Goal: Submit feedback/report problem: Submit feedback/report problem

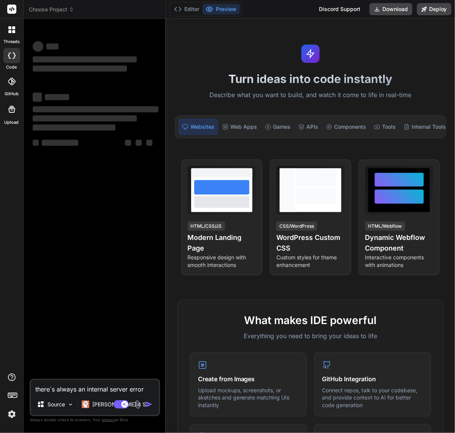
click at [134, 191] on div "‌ ‌ ‌ ‌ ‌ ‌ ‌ ‌ ‌ ‌ ‌ ‌ ‌ ‌" at bounding box center [95, 202] width 129 height 354
type textarea "x"
click at [71, 8] on icon at bounding box center [71, 8] width 2 height 1
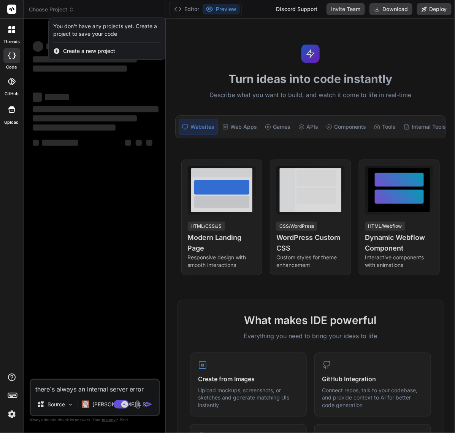
click at [75, 283] on div at bounding box center [227, 216] width 455 height 433
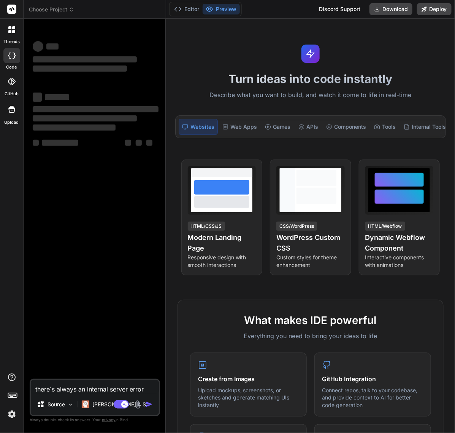
click at [15, 420] on img at bounding box center [11, 413] width 13 height 13
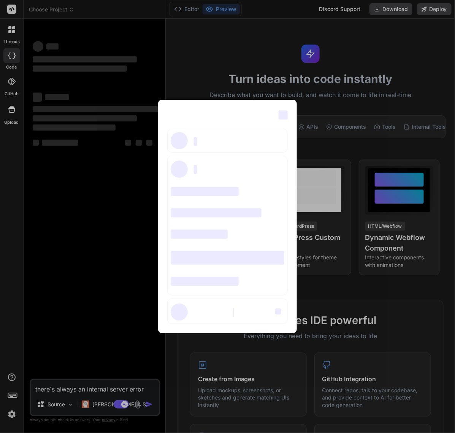
click at [14, 415] on div "‌ ‌ ‌ ‌ ‌ ‌ ‌ ‌ ‌ ‌ ‌ ‌ ‌ ‌ ‌" at bounding box center [227, 216] width 455 height 433
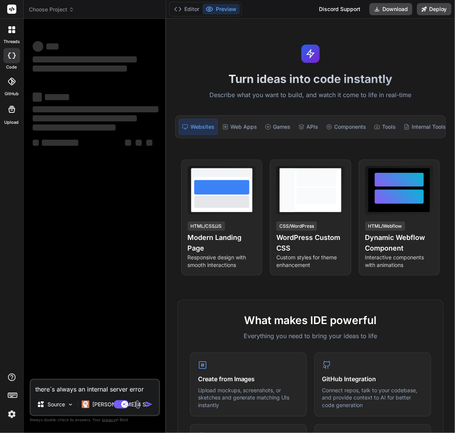
click at [14, 415] on img at bounding box center [11, 413] width 13 height 13
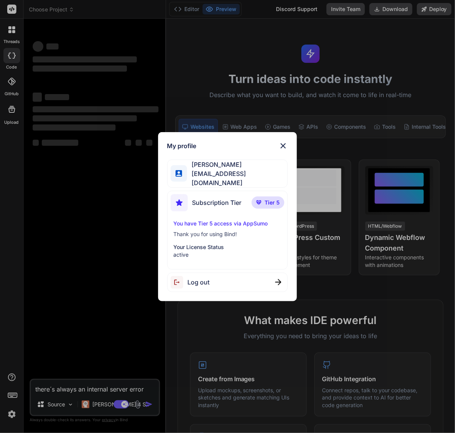
type textarea "x"
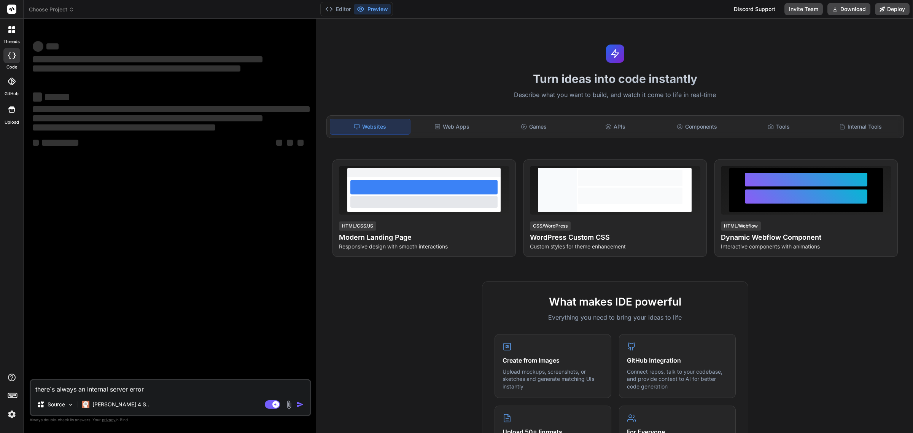
click at [10, 413] on img at bounding box center [11, 414] width 13 height 13
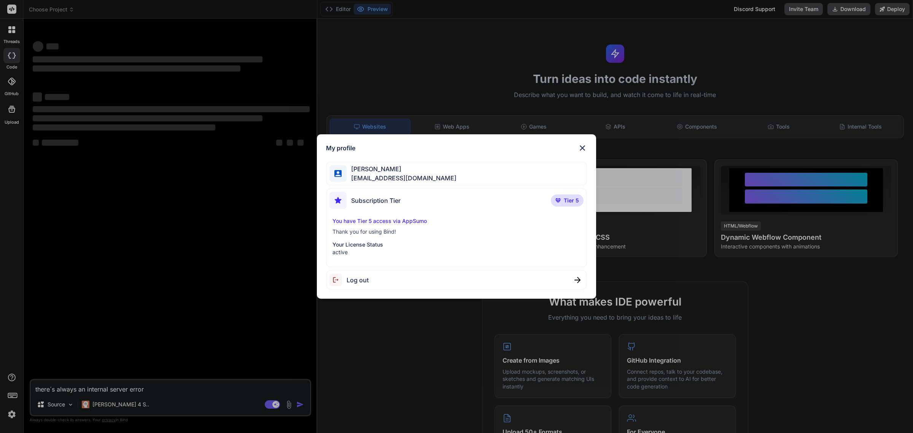
click at [455, 146] on img at bounding box center [582, 147] width 9 height 9
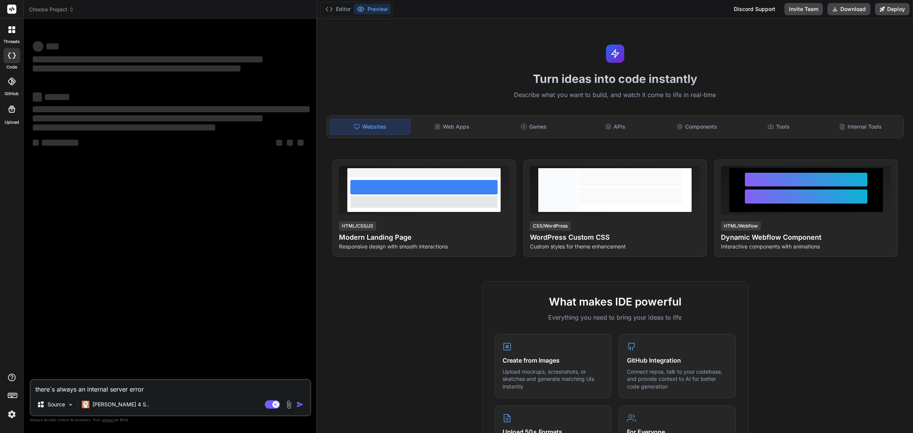
click at [54, 10] on span "Choose Project" at bounding box center [51, 10] width 45 height 8
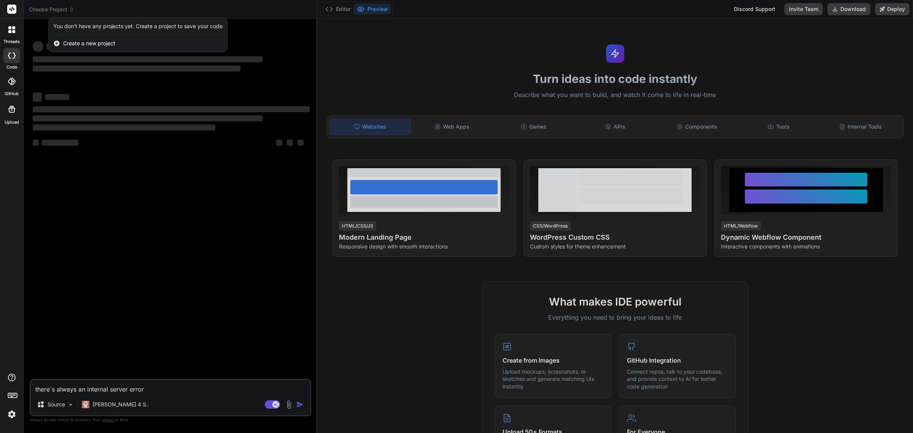
click at [17, 41] on label "threads" at bounding box center [11, 41] width 16 height 6
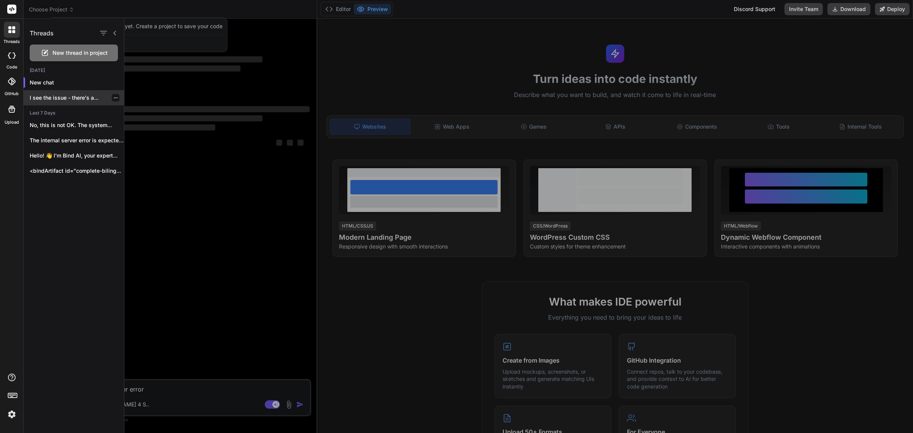
click at [44, 99] on p "I see the issue - there's a..." at bounding box center [77, 98] width 94 height 8
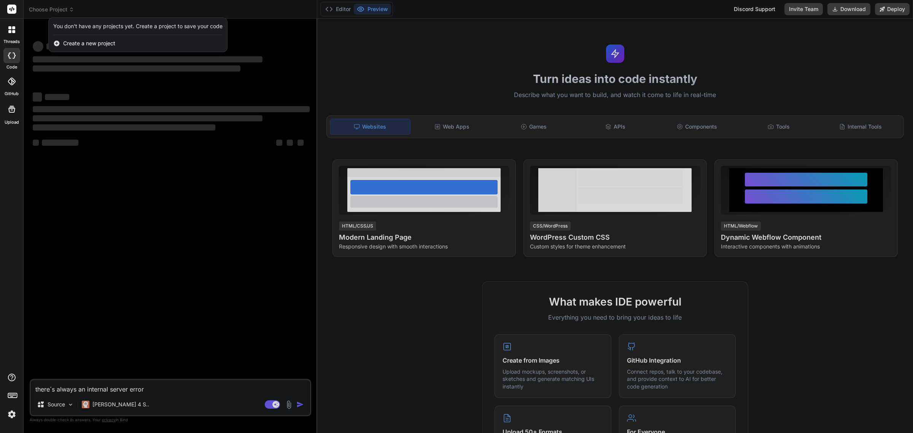
click at [7, 410] on img at bounding box center [11, 414] width 13 height 13
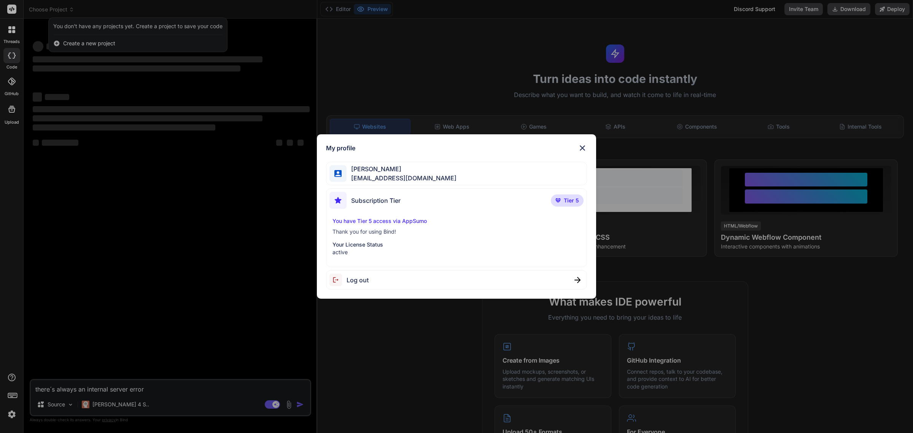
click at [377, 280] on div "Log out" at bounding box center [456, 279] width 261 height 19
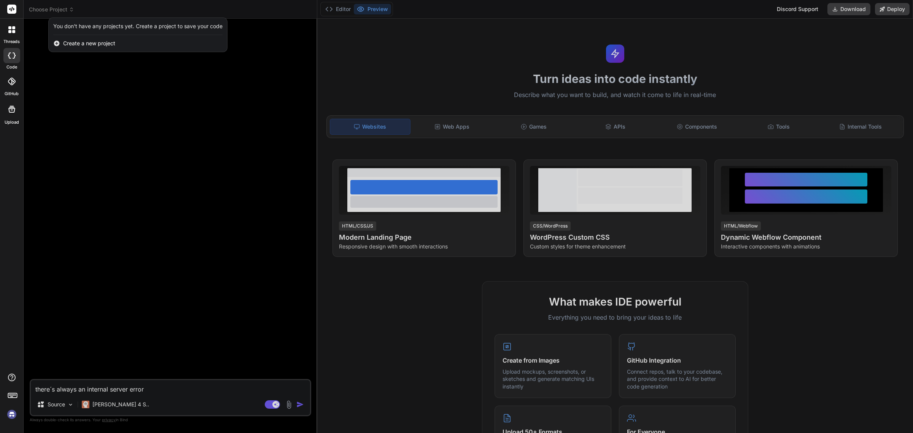
click at [10, 415] on img at bounding box center [11, 414] width 13 height 13
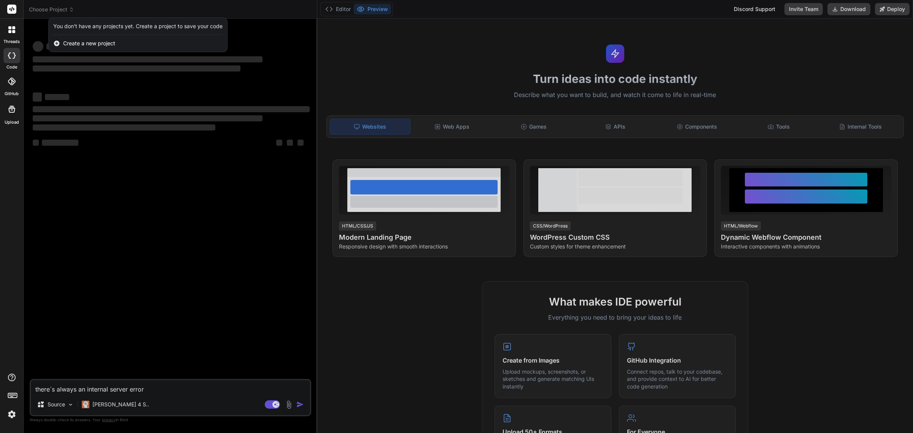
type textarea "x"
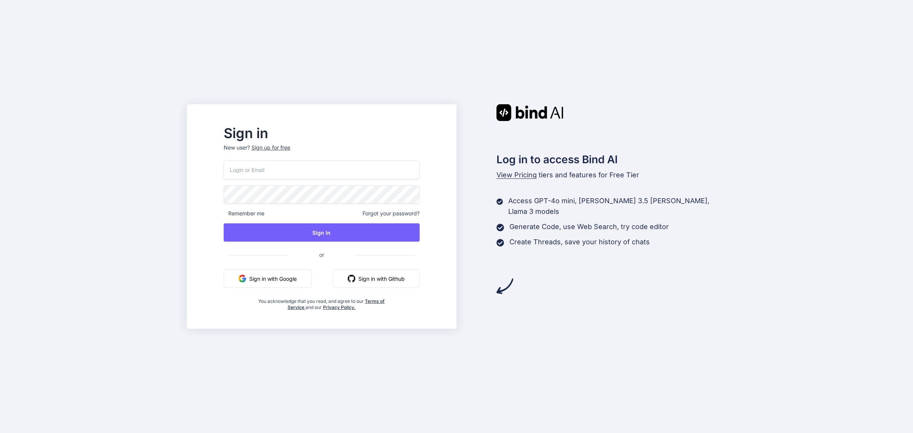
click at [270, 278] on button "Sign in with Google" at bounding box center [268, 278] width 88 height 18
click at [309, 280] on button "Sign in with Google" at bounding box center [268, 278] width 88 height 18
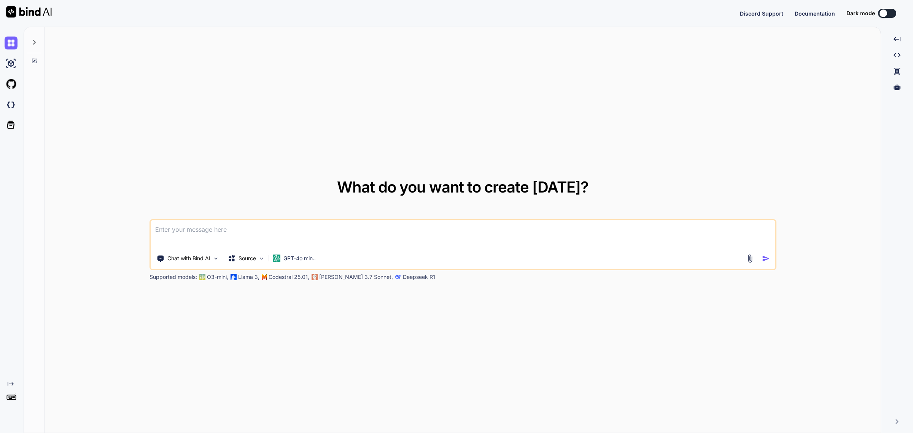
type textarea "x"
click at [12, 404] on img at bounding box center [11, 400] width 13 height 13
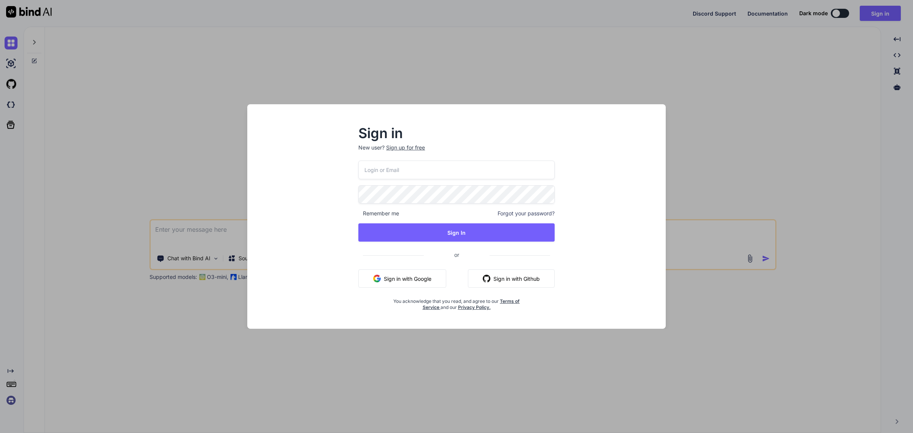
click at [381, 275] on button "Sign in with Google" at bounding box center [402, 278] width 88 height 18
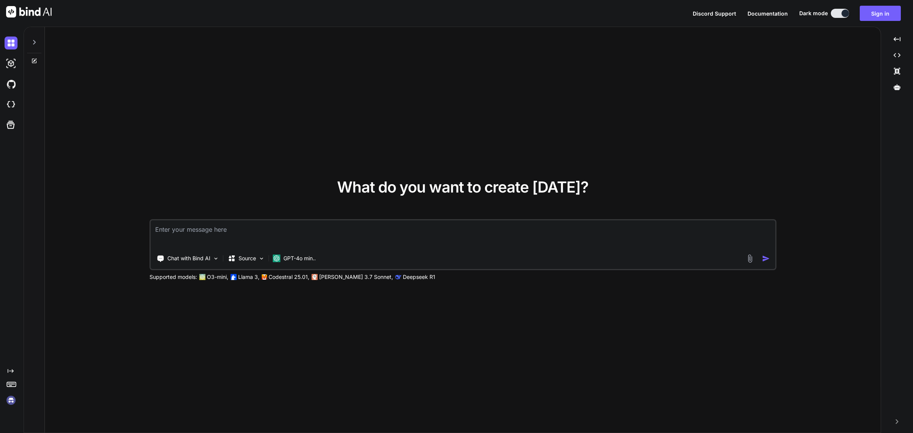
click at [30, 46] on div at bounding box center [34, 40] width 14 height 26
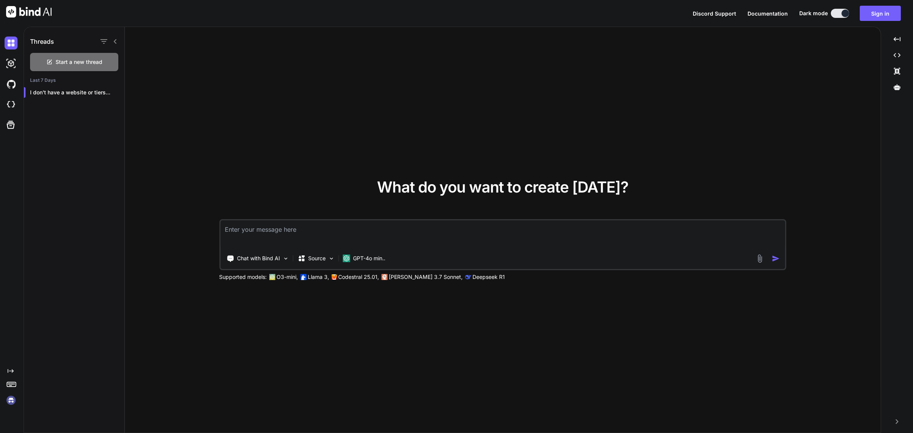
click at [15, 399] on img at bounding box center [11, 400] width 13 height 13
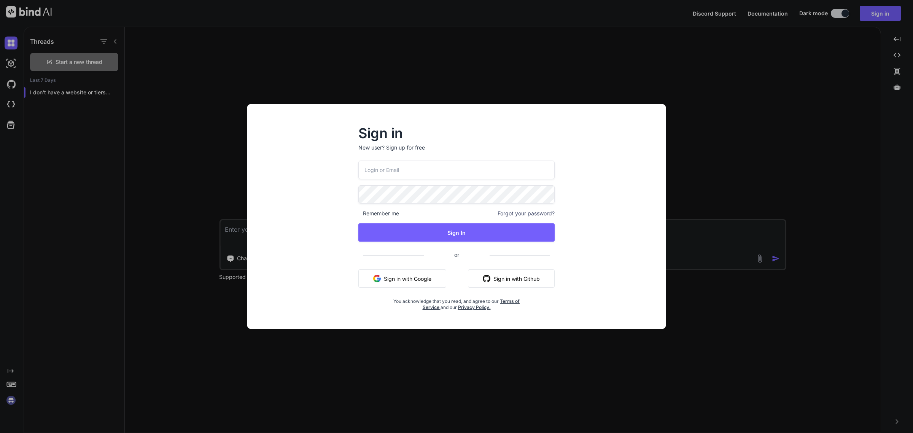
click at [423, 278] on button "Sign in with Google" at bounding box center [402, 278] width 88 height 18
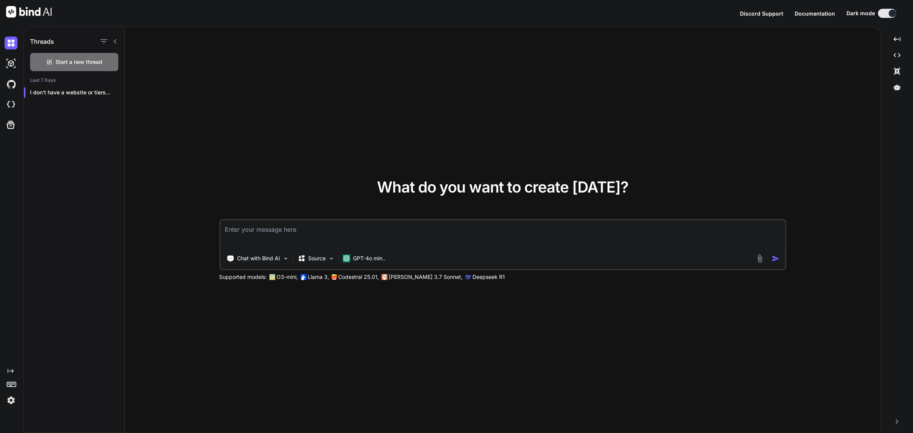
click at [10, 406] on img at bounding box center [11, 400] width 13 height 13
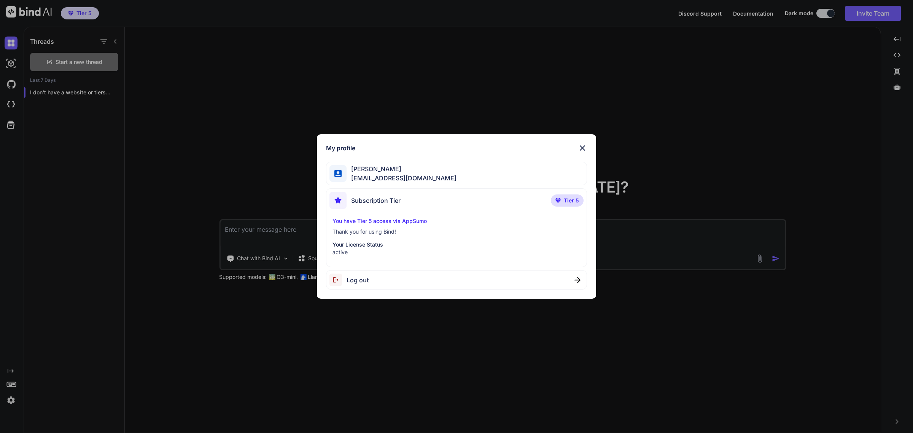
click at [583, 147] on img at bounding box center [582, 147] width 9 height 9
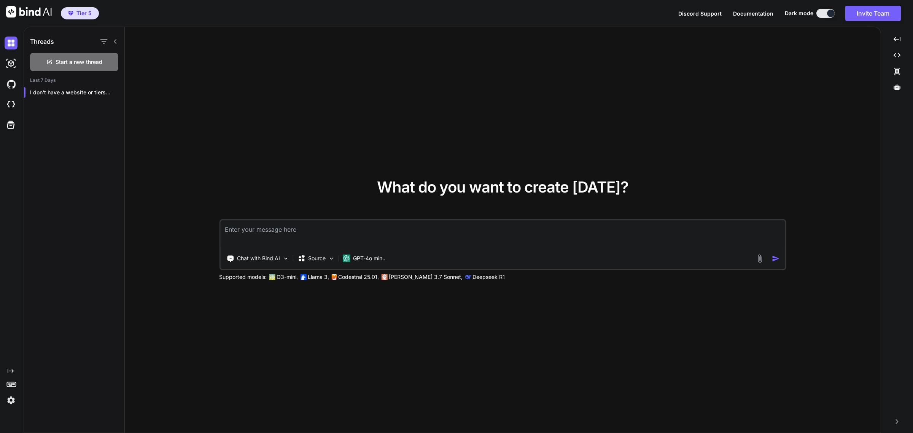
click at [113, 43] on icon at bounding box center [115, 41] width 6 height 6
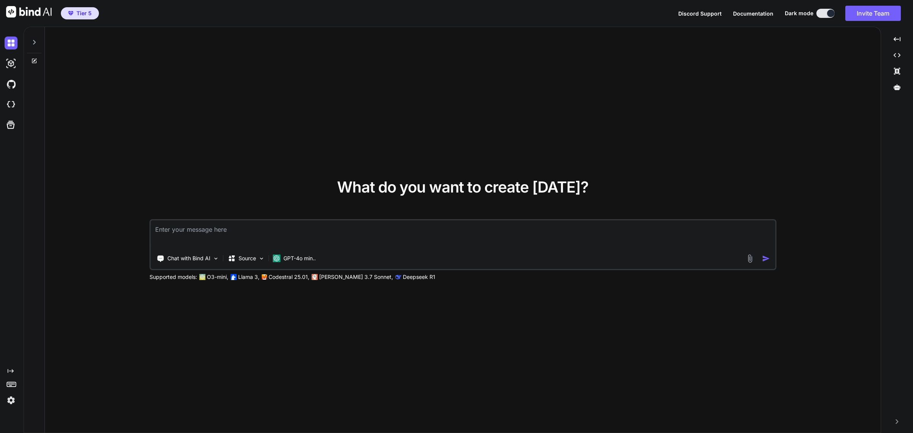
click at [40, 45] on div at bounding box center [34, 40] width 14 height 26
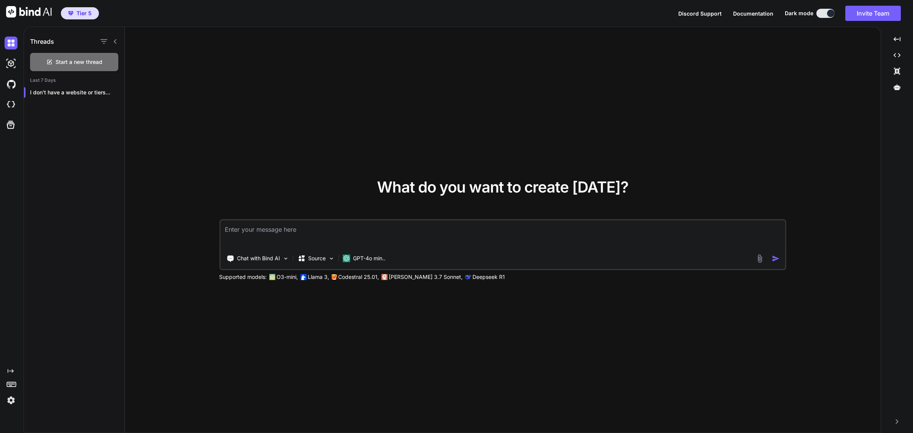
click at [120, 43] on div "Threads" at bounding box center [74, 40] width 100 height 26
click at [118, 42] on div "Threads" at bounding box center [74, 40] width 100 height 26
click at [115, 42] on icon at bounding box center [115, 41] width 6 height 6
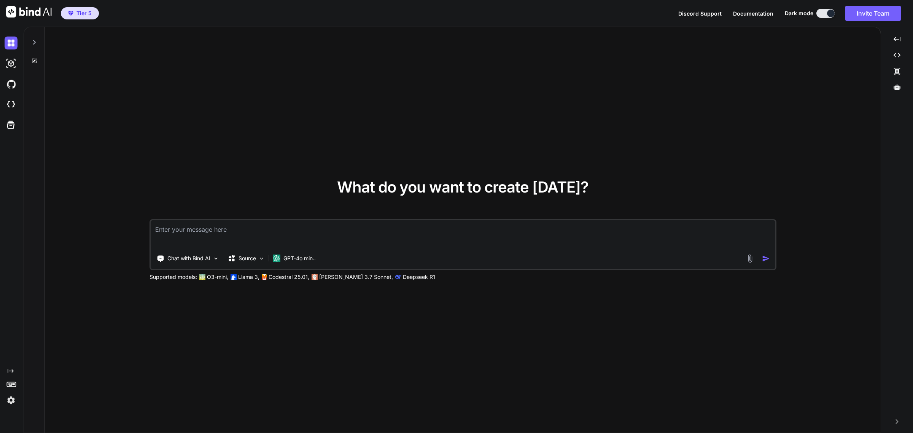
click at [39, 43] on div at bounding box center [34, 40] width 14 height 26
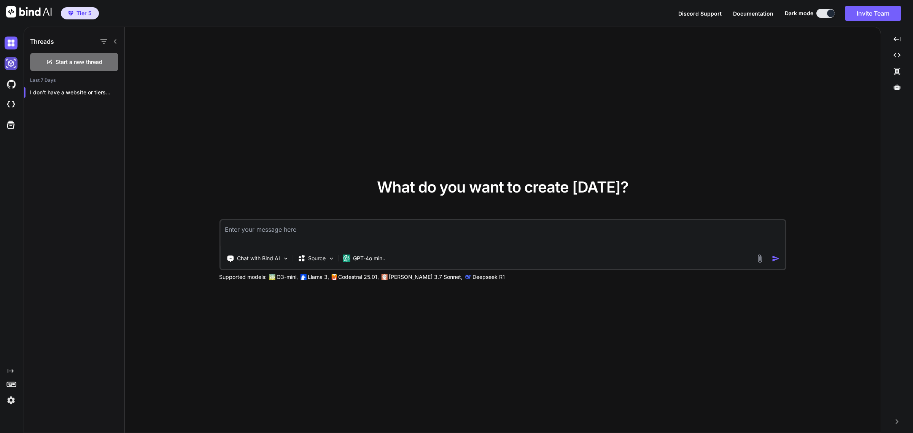
click at [12, 62] on img at bounding box center [11, 63] width 13 height 13
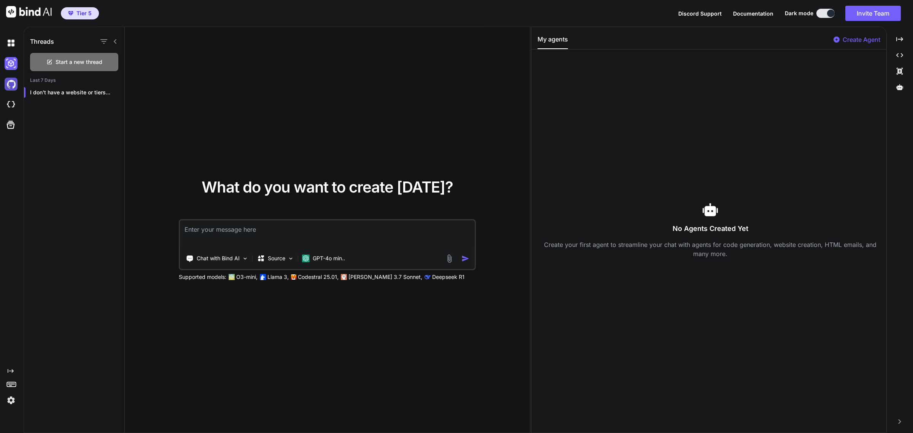
click at [8, 79] on img at bounding box center [11, 84] width 13 height 13
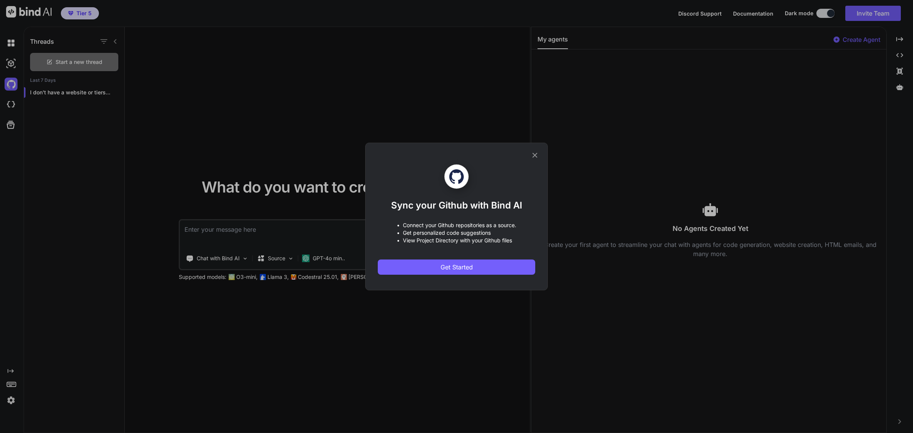
click at [538, 155] on icon at bounding box center [535, 155] width 8 height 8
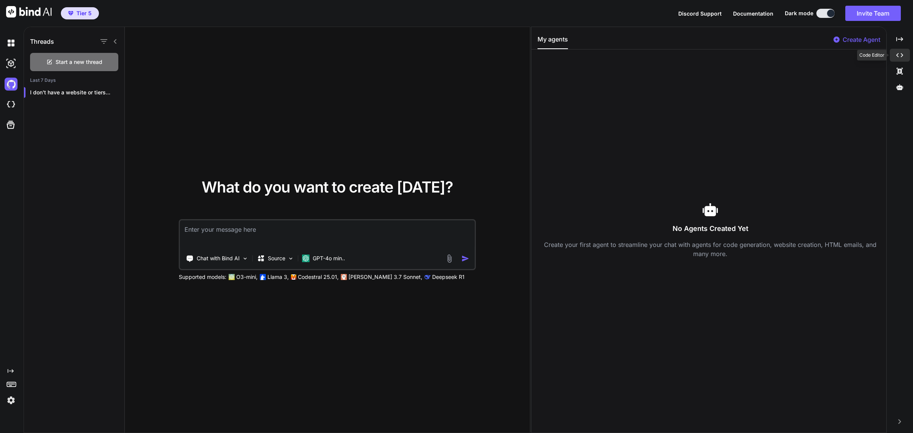
click at [905, 52] on div "Created with Pixso." at bounding box center [900, 55] width 20 height 13
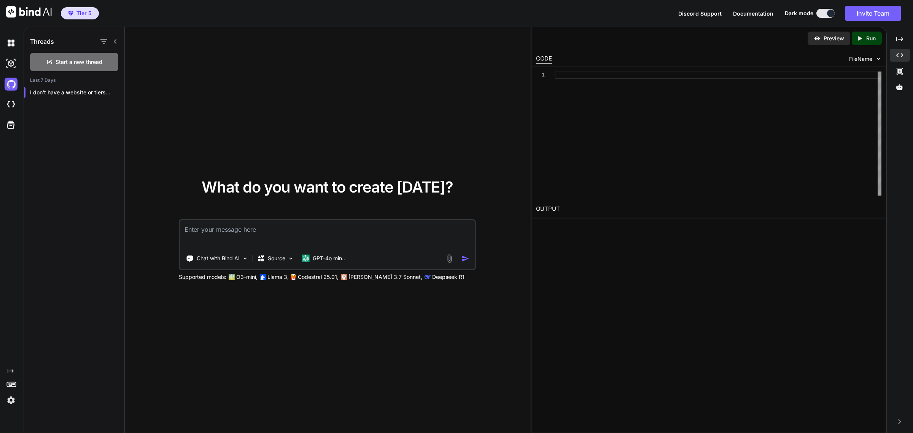
click at [7, 398] on img at bounding box center [11, 400] width 13 height 13
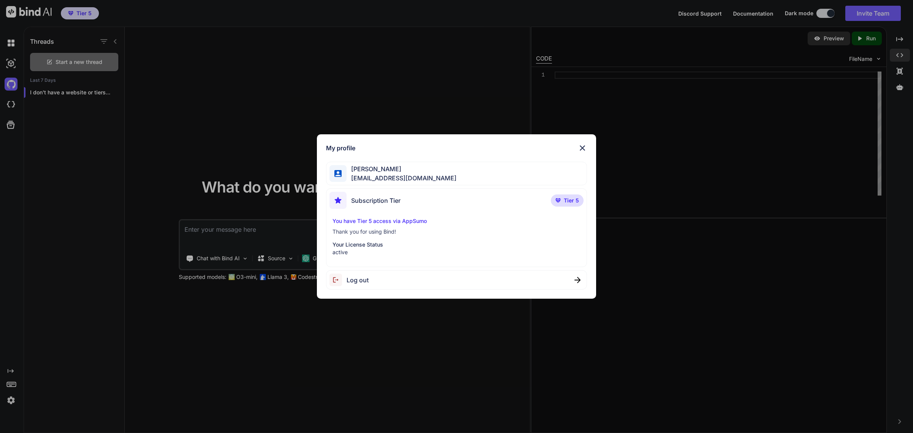
click at [584, 140] on div "My profile Ernest Palafox ernestpx@gmail.com Subscription Tier Tier 5 You have …" at bounding box center [456, 216] width 279 height 165
click at [580, 147] on img at bounding box center [582, 147] width 9 height 9
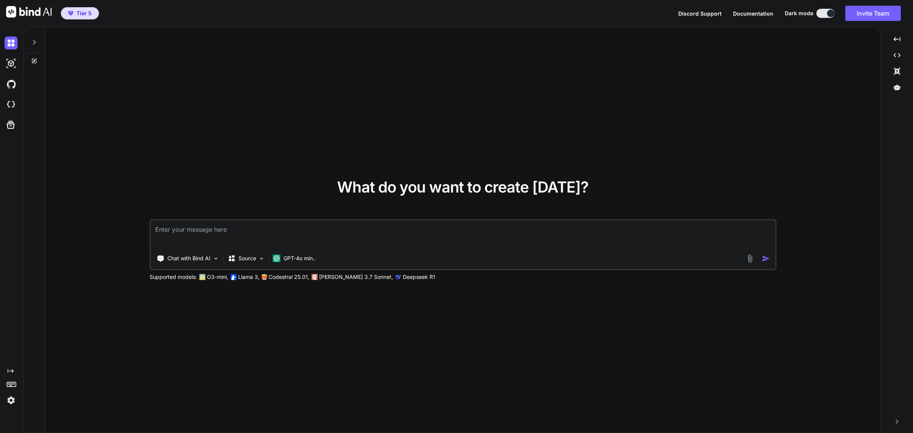
click at [30, 45] on div at bounding box center [34, 40] width 14 height 26
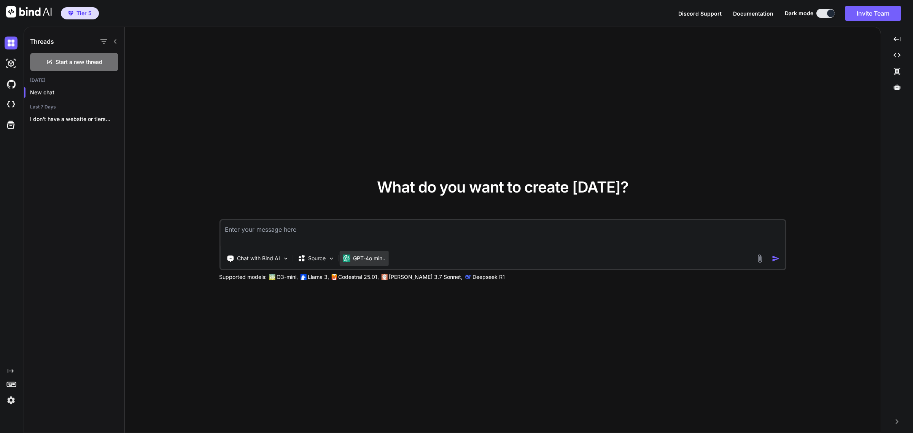
click at [380, 261] on p "GPT-4o min.." at bounding box center [369, 258] width 32 height 8
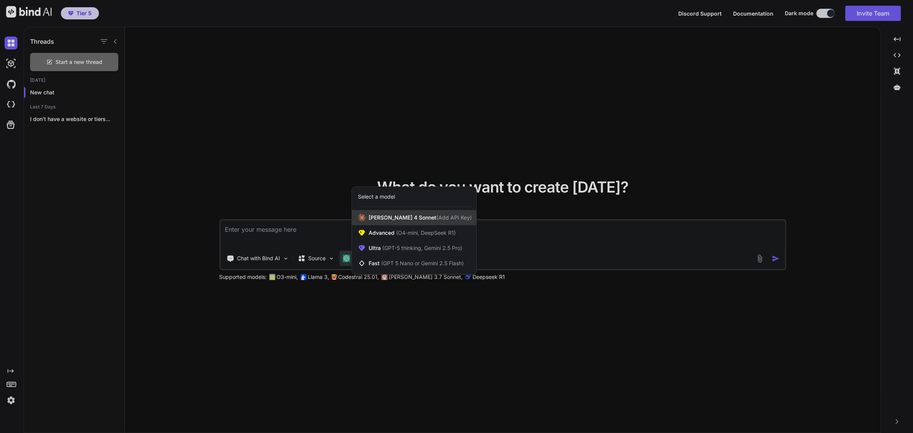
click at [394, 221] on span "[PERSON_NAME] 4 Sonnet (Add API Key)" at bounding box center [420, 218] width 103 height 8
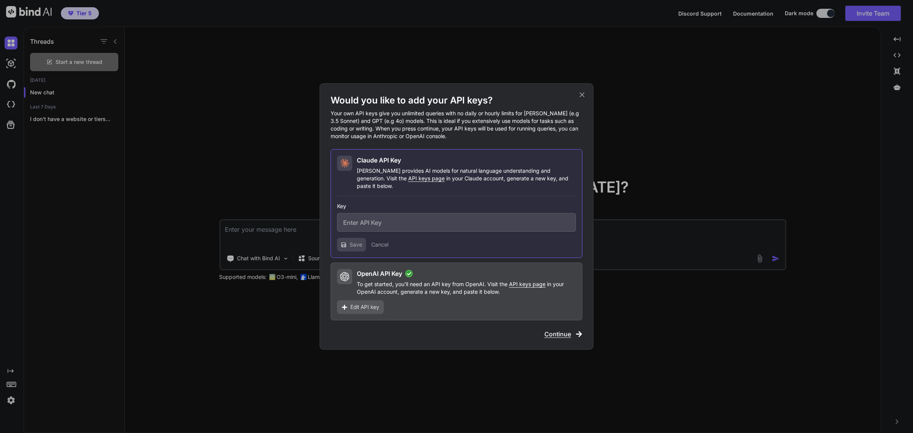
click at [563, 330] on span "Continue" at bounding box center [557, 333] width 27 height 9
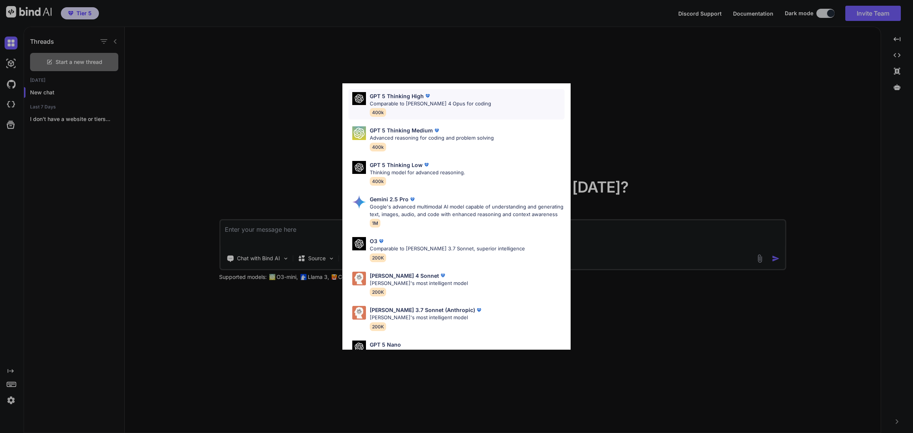
scroll to position [238, 0]
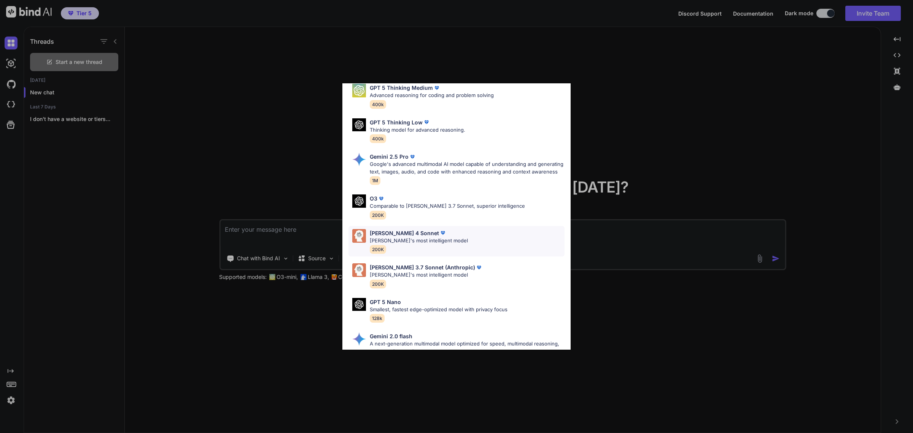
click at [390, 245] on p "[PERSON_NAME]'s most intelligent model" at bounding box center [419, 241] width 98 height 8
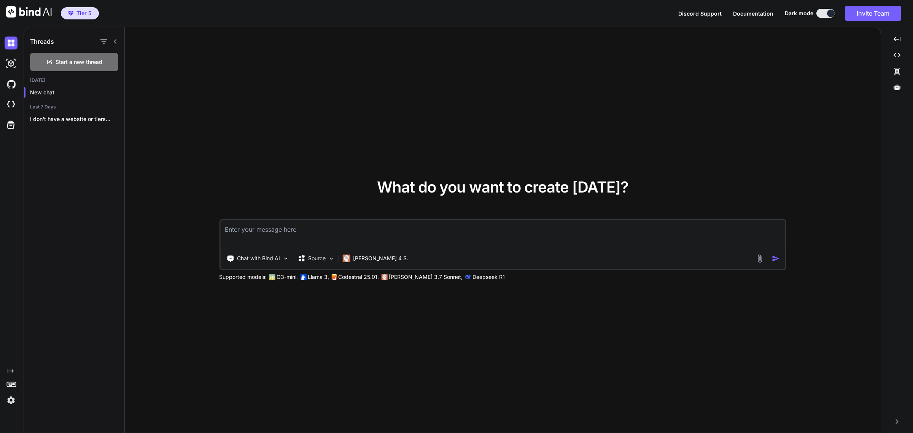
click at [251, 233] on textarea at bounding box center [502, 234] width 565 height 28
click at [8, 372] on icon at bounding box center [11, 371] width 6 height 4
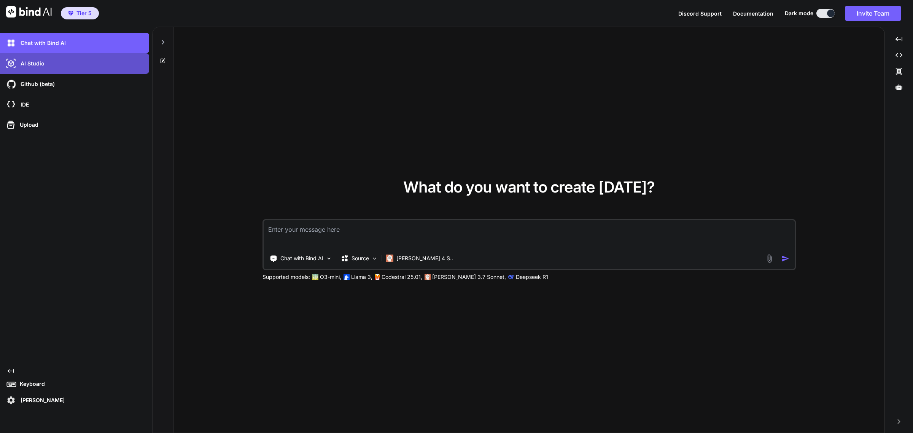
click at [76, 62] on div "AI Studio" at bounding box center [77, 63] width 145 height 13
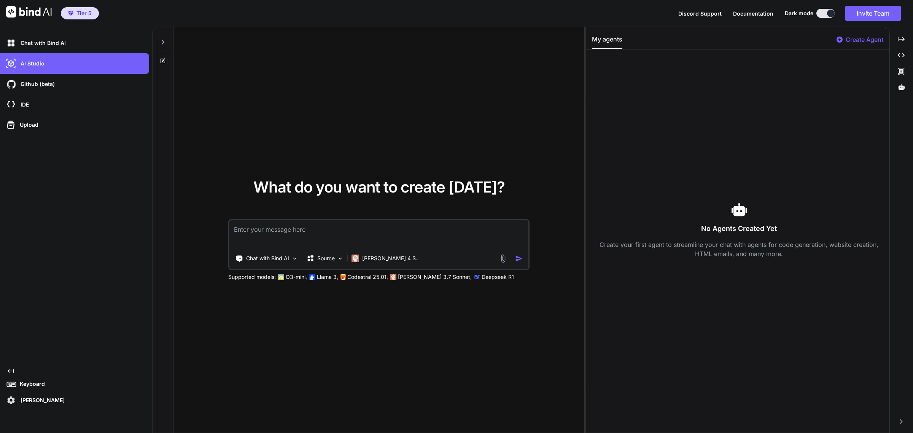
click at [168, 46] on div at bounding box center [163, 40] width 14 height 26
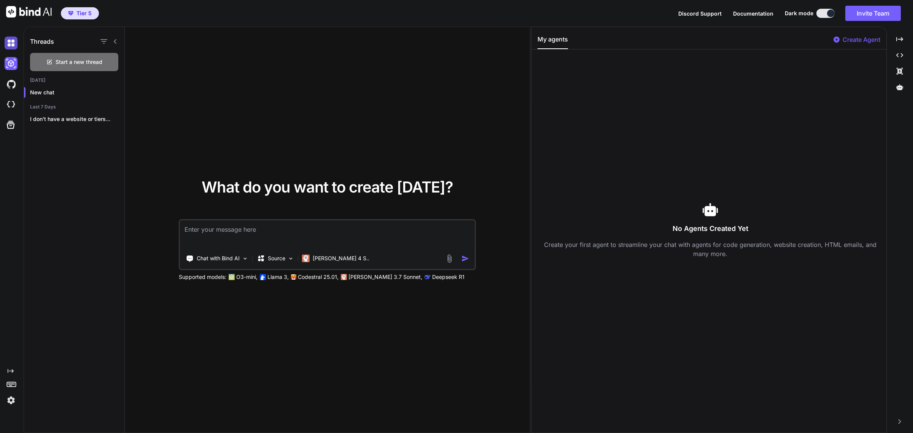
click at [11, 45] on img at bounding box center [11, 43] width 13 height 13
click at [10, 371] on icon "Created with Pixso." at bounding box center [11, 371] width 6 height 6
type textarea "x"
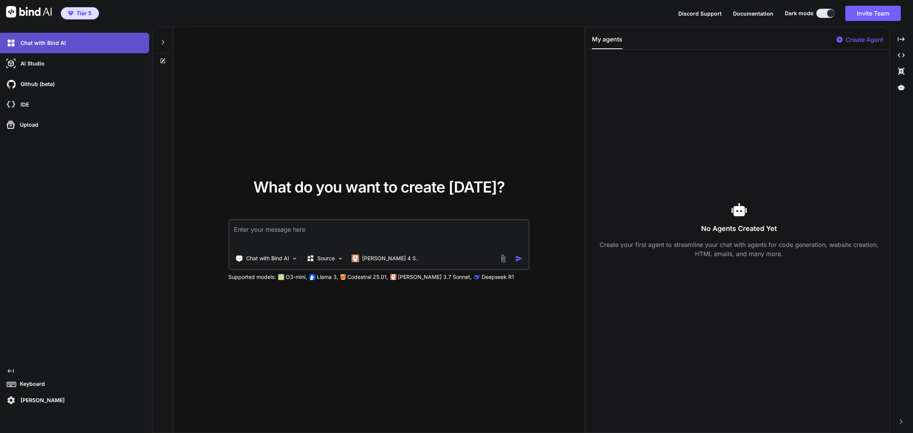
click at [62, 46] on p "Chat with Bind AI" at bounding box center [41, 43] width 48 height 8
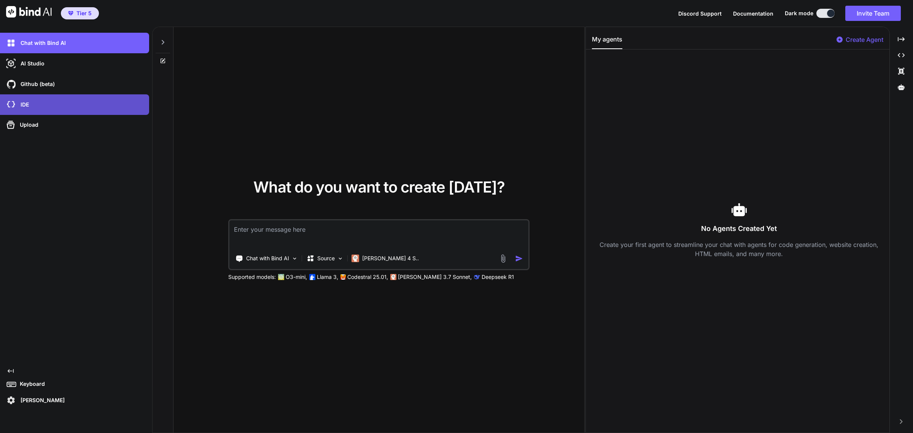
click at [47, 108] on div "IDE" at bounding box center [77, 104] width 145 height 13
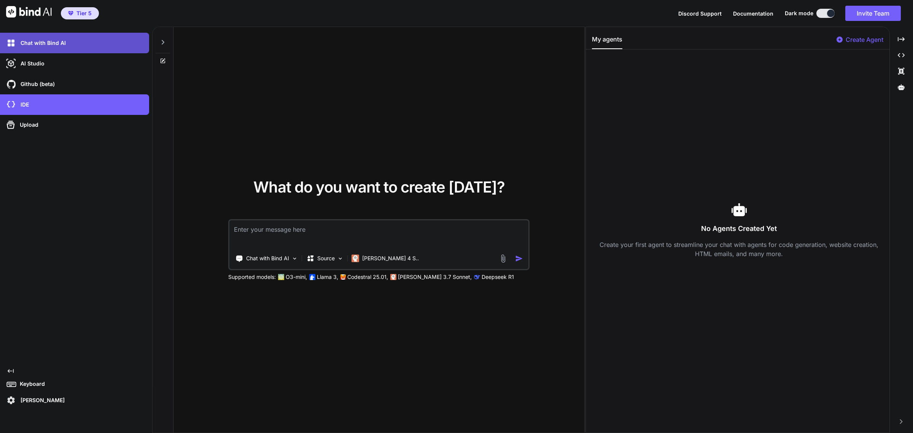
click at [76, 41] on div "Chat with Bind AI" at bounding box center [77, 43] width 145 height 13
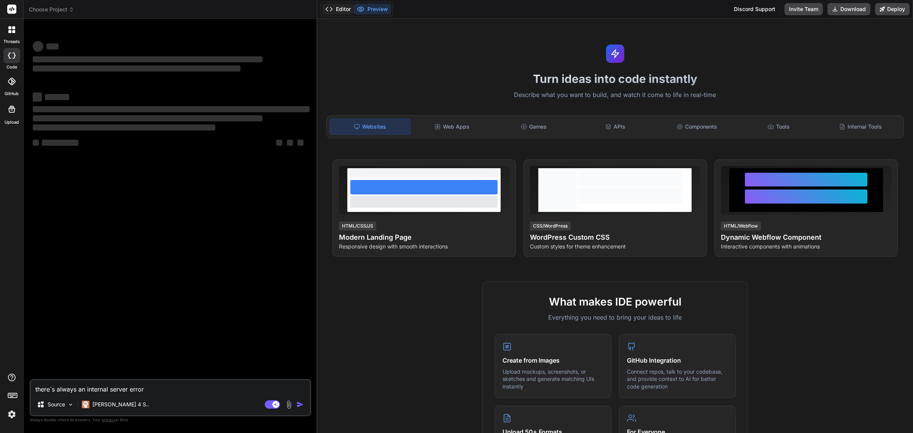
type textarea "x"
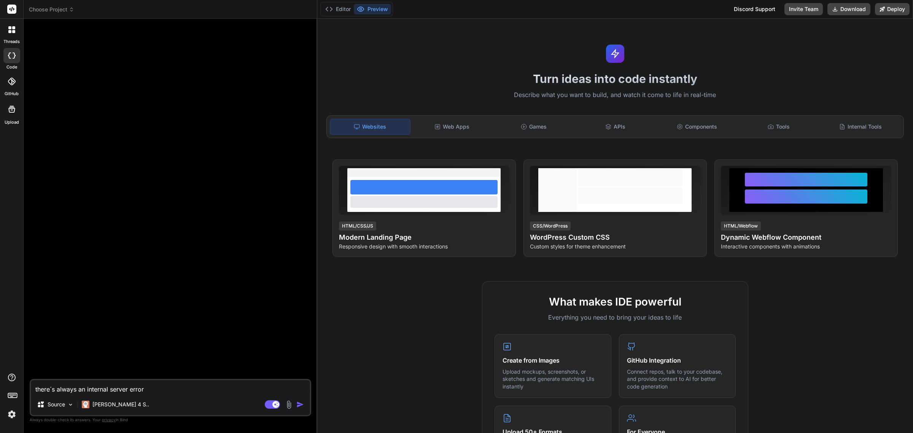
type textarea "there´s always an internal server error"
type textarea "x"
type textarea "there´s always an internal server error i"
type textarea "x"
type textarea "there´s always an internal server error is"
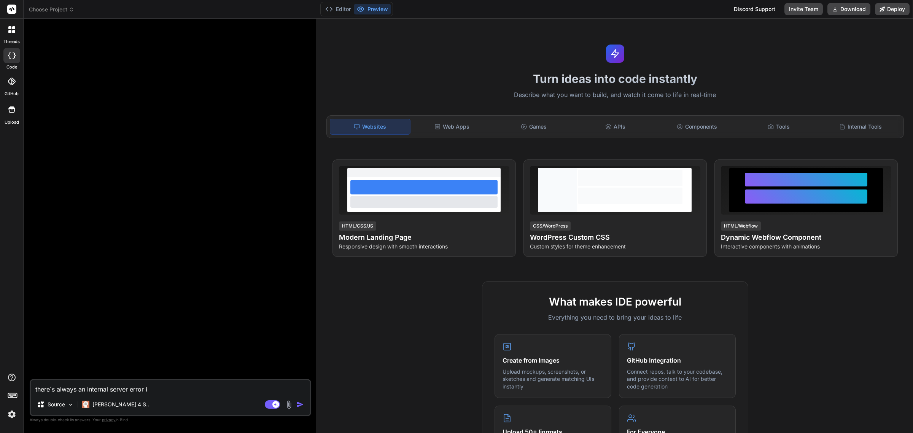
type textarea "x"
type textarea "there´s always an internal server error is"
type textarea "x"
type textarea "there´s always an internal server error is t"
type textarea "x"
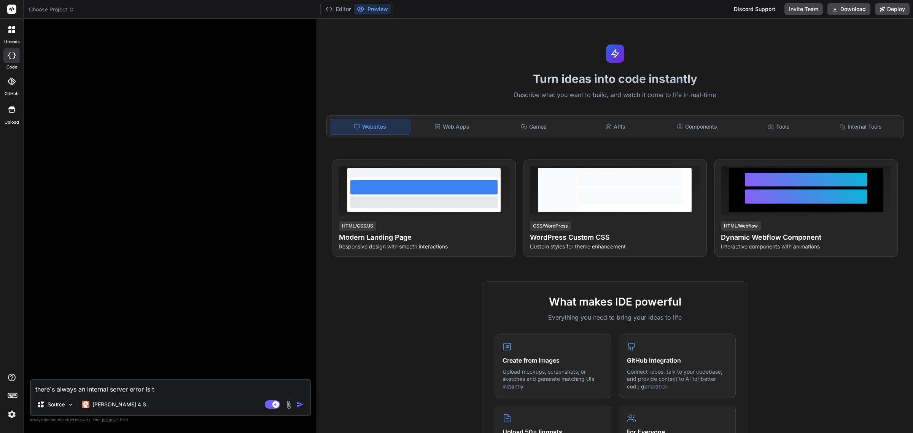
type textarea "there´s always an internal server error is th"
type textarea "x"
type textarea "there´s always an internal server error is tha"
type textarea "x"
type textarea "there´s always an internal server error is that"
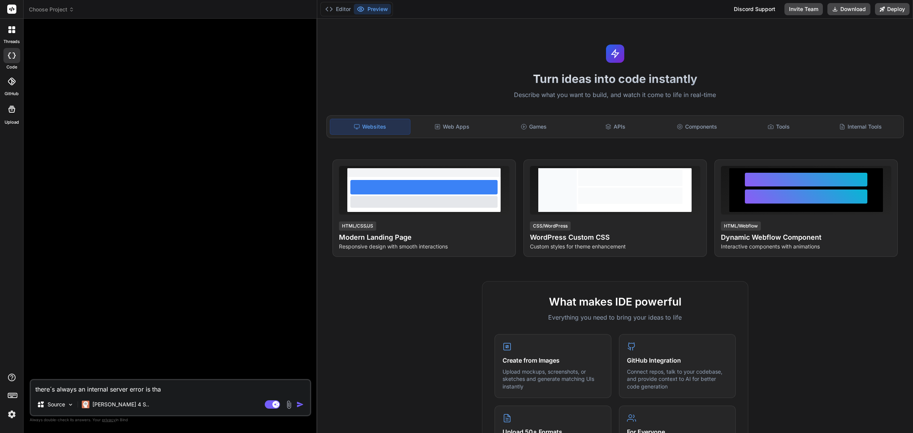
type textarea "x"
type textarea "there´s always an internal server error is that"
type textarea "x"
type textarea "there´s always an internal server error is that O"
type textarea "x"
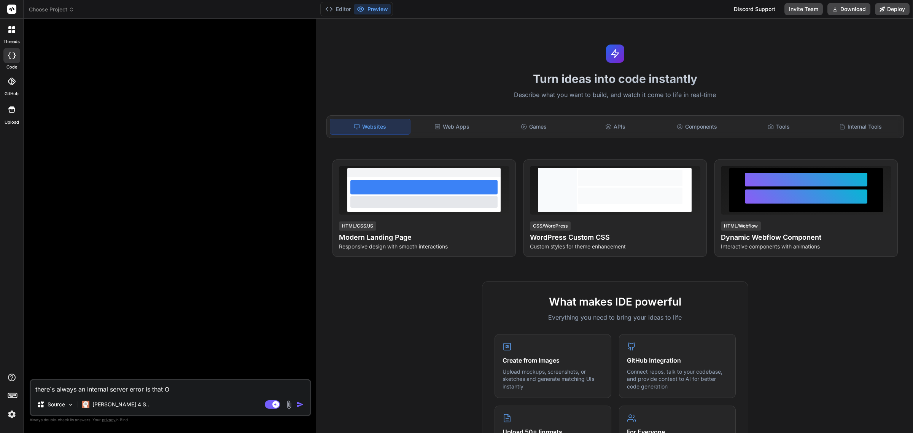
type textarea "there´s always an internal server error is that OK"
type textarea "x"
type textarea "there´s always an internal server error is that OK?"
type textarea "x"
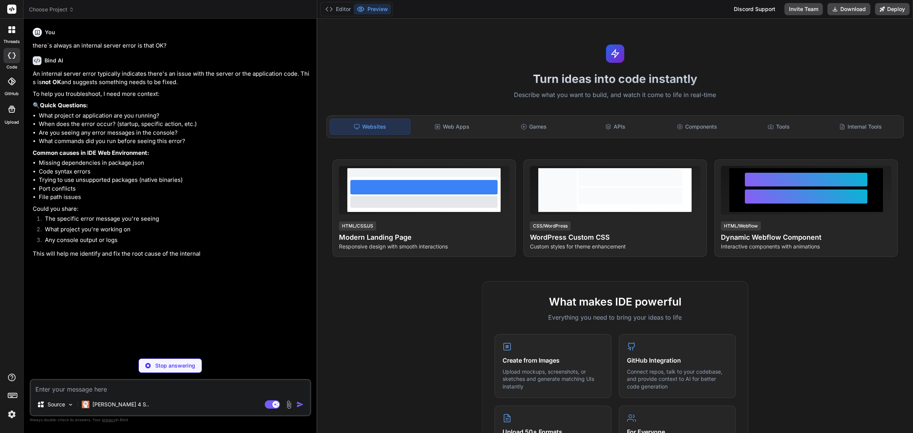
type textarea "x"
click at [64, 10] on span "Choose Project" at bounding box center [51, 10] width 45 height 8
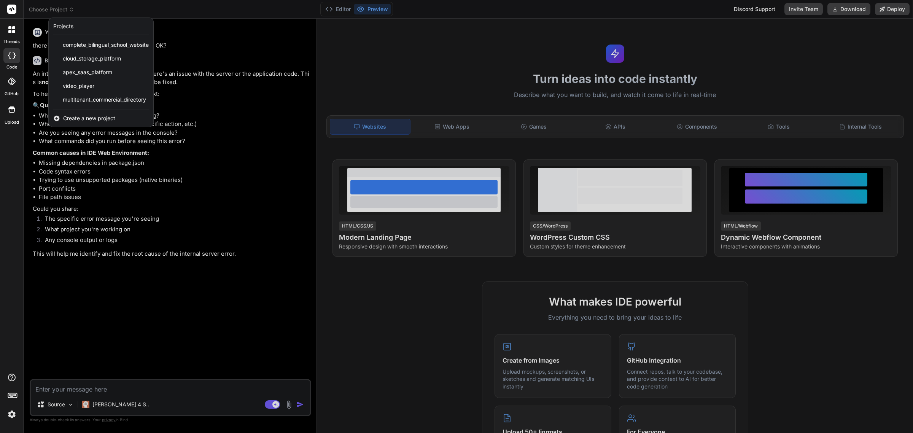
click at [160, 16] on div at bounding box center [456, 216] width 913 height 433
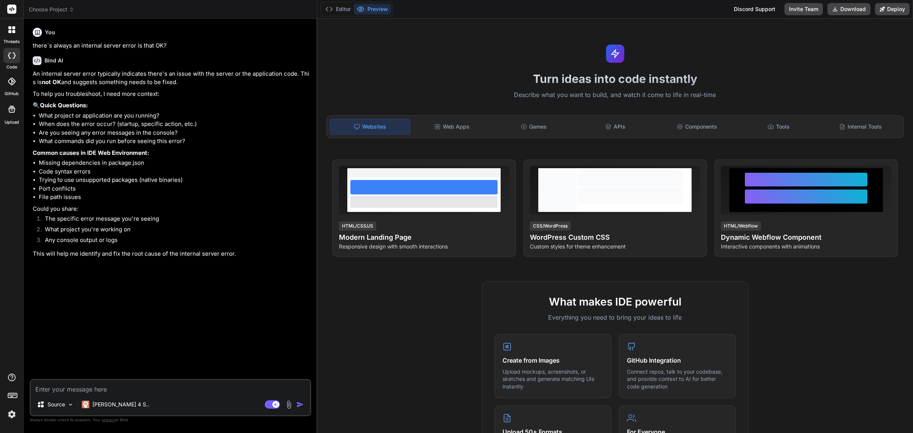
click at [59, 385] on textarea at bounding box center [170, 387] width 279 height 14
click at [4, 88] on div at bounding box center [11, 81] width 17 height 17
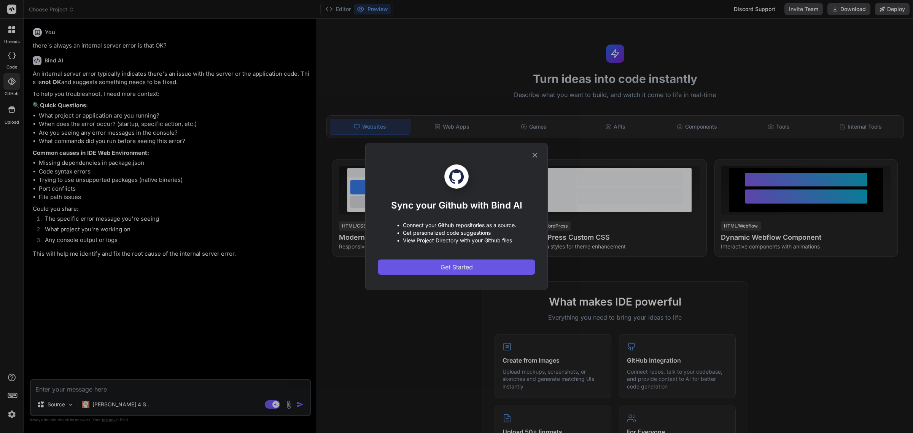
click at [474, 267] on button "Get Started" at bounding box center [456, 266] width 157 height 15
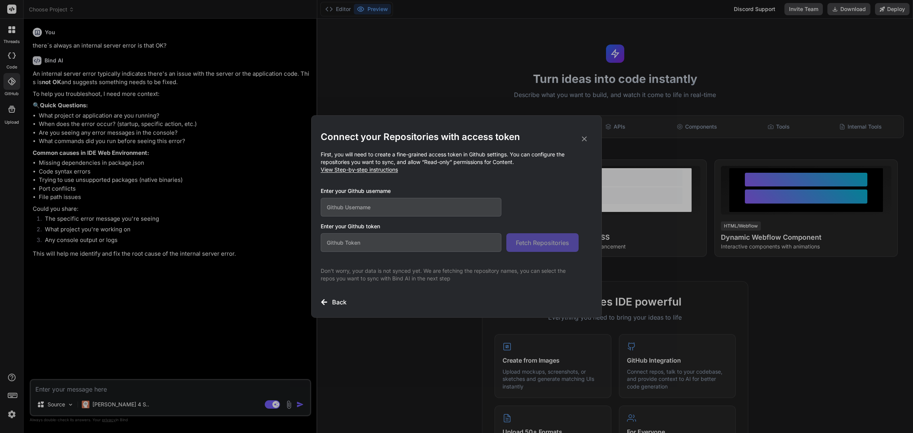
click at [332, 204] on input "text" at bounding box center [411, 207] width 181 height 19
type input "[EMAIL_ADDRESS][DOMAIN_NAME]"
type textarea "x"
click at [346, 205] on input "[EMAIL_ADDRESS][DOMAIN_NAME]" at bounding box center [411, 207] width 181 height 19
drag, startPoint x: 349, startPoint y: 208, endPoint x: 343, endPoint y: 208, distance: 5.4
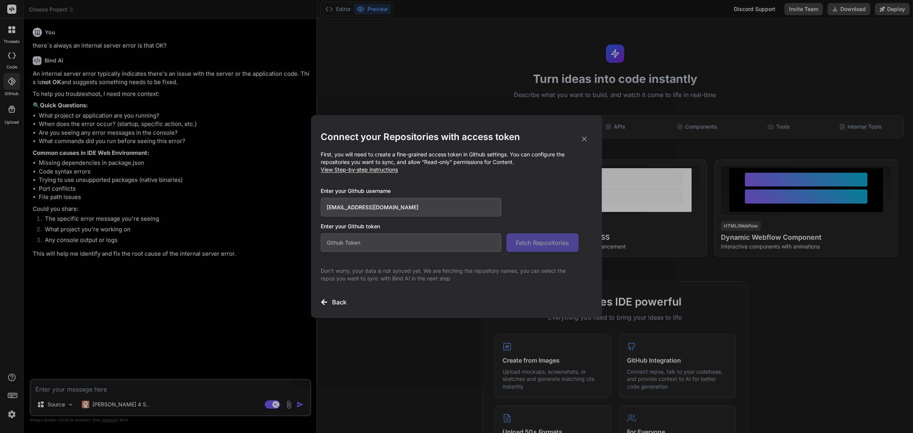
click at [343, 208] on input "[EMAIL_ADDRESS][DOMAIN_NAME]" at bounding box center [411, 207] width 181 height 19
type input "[EMAIL_ADDRESS][DOMAIN_NAME]"
click at [363, 246] on input "text" at bounding box center [411, 242] width 181 height 19
paste input "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"
click at [549, 245] on span "Fetch Repositories" at bounding box center [542, 242] width 53 height 9
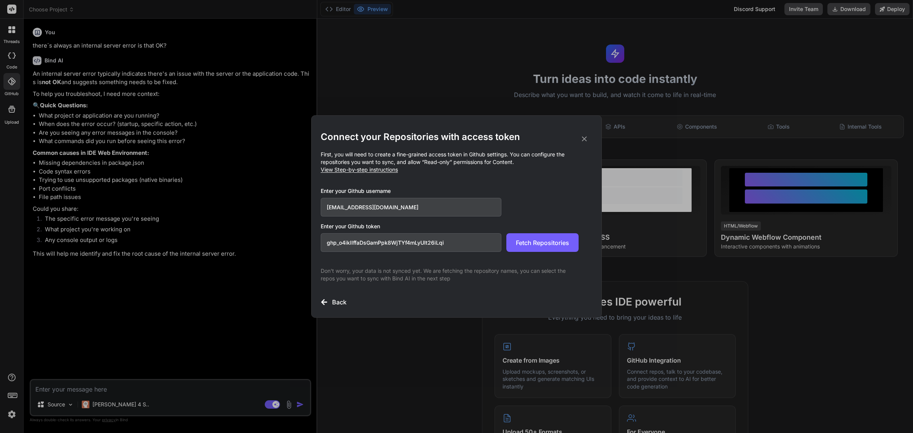
click at [451, 237] on input "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" at bounding box center [411, 242] width 181 height 19
paste input "ithub_pat_11BGHNRFQ0KOEPBBljyCkj_iYV6YmBXtFemK9D6MMZntzP1jY0r2pEbTdiNikssdOyMAC…"
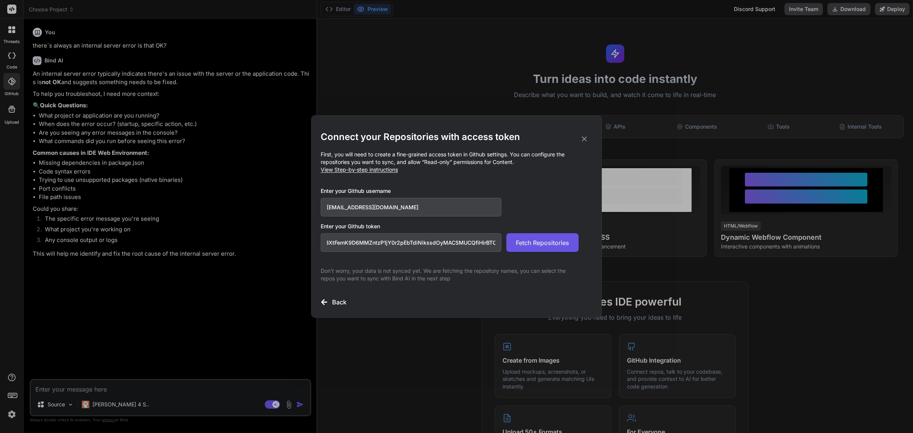
type input "github_pat_11BGHNRFQ0KOEPBBljyCkj_iYV6YmBXtFemK9D6MMZntzP1jY0r2pEbTdiNikssdOyMA…"
click at [534, 242] on span "Fetch Repositories" at bounding box center [542, 242] width 53 height 9
click at [382, 172] on span "View Step-by-step instructions" at bounding box center [359, 169] width 77 height 6
click at [406, 206] on input "[EMAIL_ADDRESS][DOMAIN_NAME]" at bounding box center [411, 207] width 181 height 19
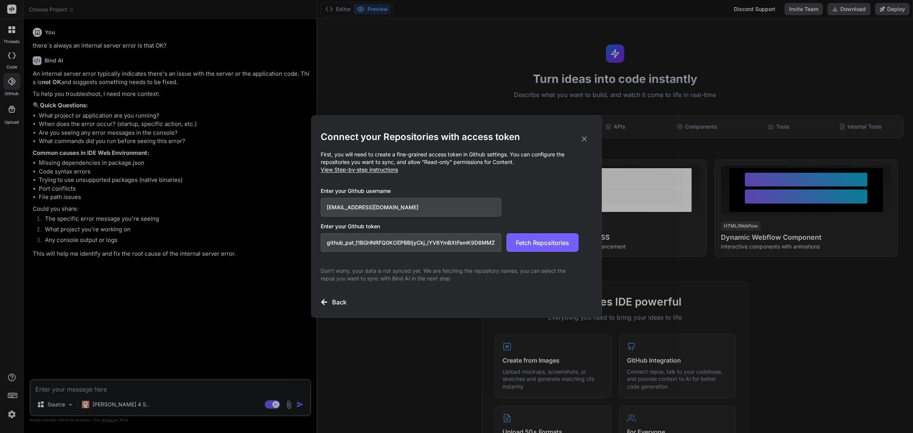
click at [406, 206] on input "[EMAIL_ADDRESS][DOMAIN_NAME]" at bounding box center [411, 207] width 181 height 19
type input "EMPalafox"
click at [550, 242] on span "Fetch Repositories" at bounding box center [542, 242] width 53 height 9
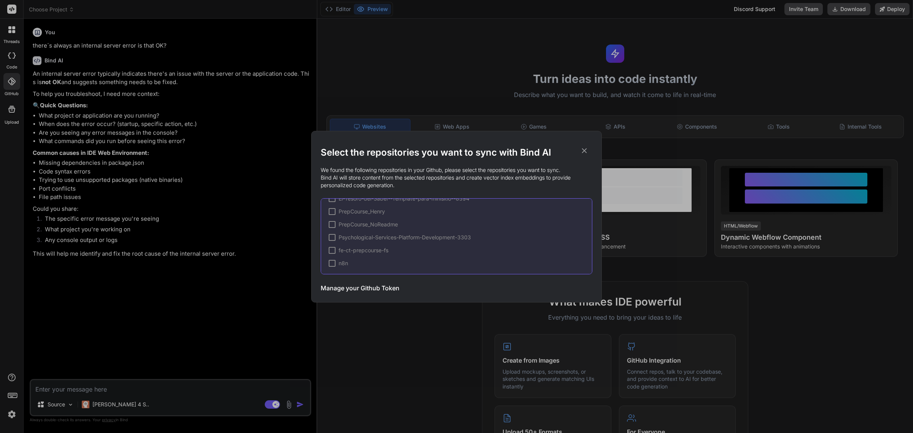
scroll to position [11, 0]
click at [332, 238] on div at bounding box center [332, 236] width 7 height 7
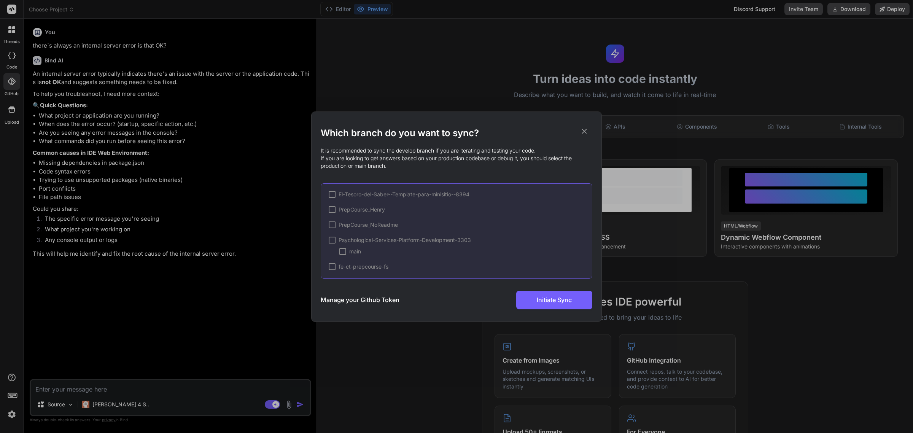
click at [329, 242] on div at bounding box center [332, 240] width 7 height 7
click at [334, 240] on span "✔" at bounding box center [332, 240] width 5 height 8
click at [332, 240] on div at bounding box center [332, 240] width 7 height 7
click at [343, 254] on div at bounding box center [342, 251] width 7 height 7
click at [542, 297] on span "Initiate Sync" at bounding box center [554, 299] width 35 height 9
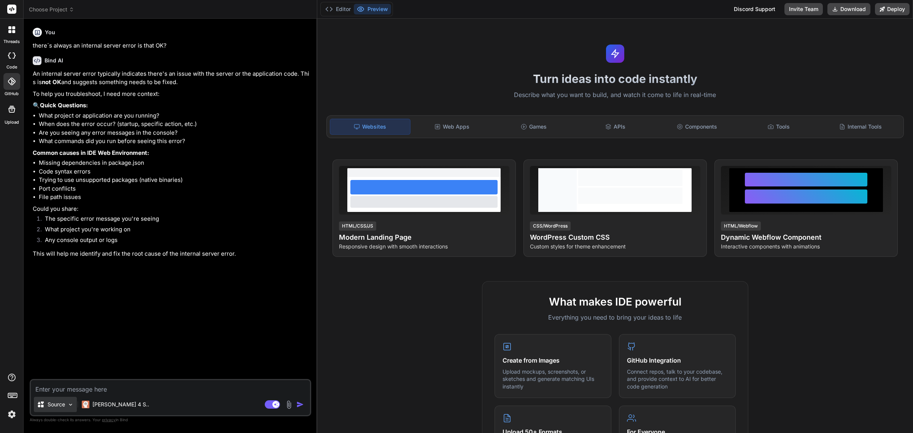
click at [71, 406] on img at bounding box center [70, 404] width 6 height 6
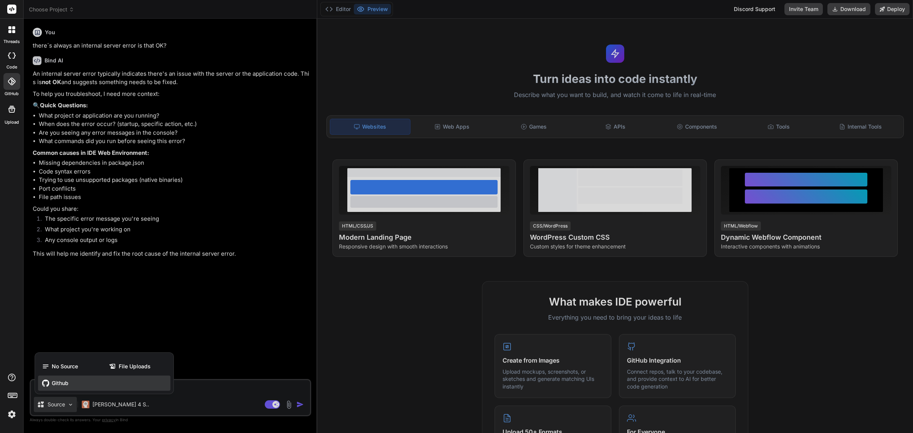
click at [67, 389] on div "Github" at bounding box center [104, 382] width 132 height 15
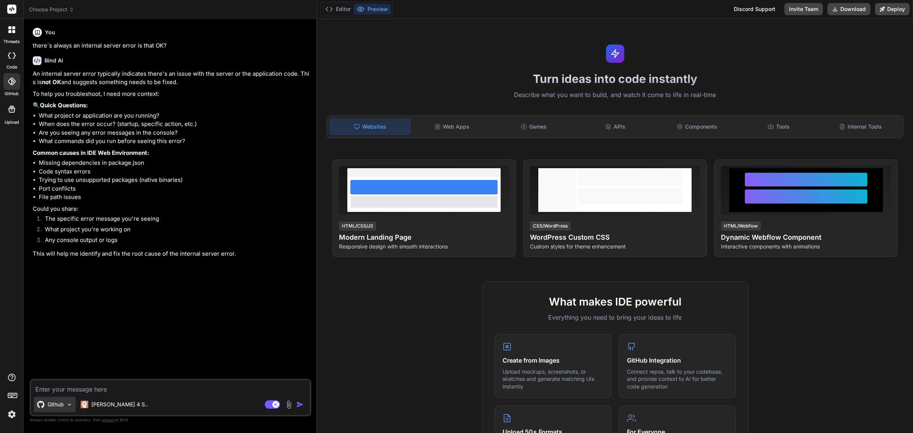
click at [67, 406] on img at bounding box center [69, 404] width 6 height 6
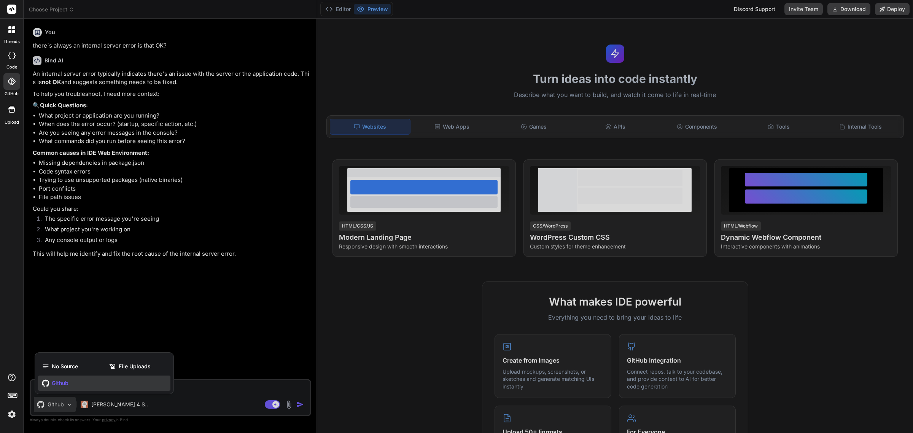
click at [193, 352] on div at bounding box center [456, 216] width 913 height 433
type textarea "x"
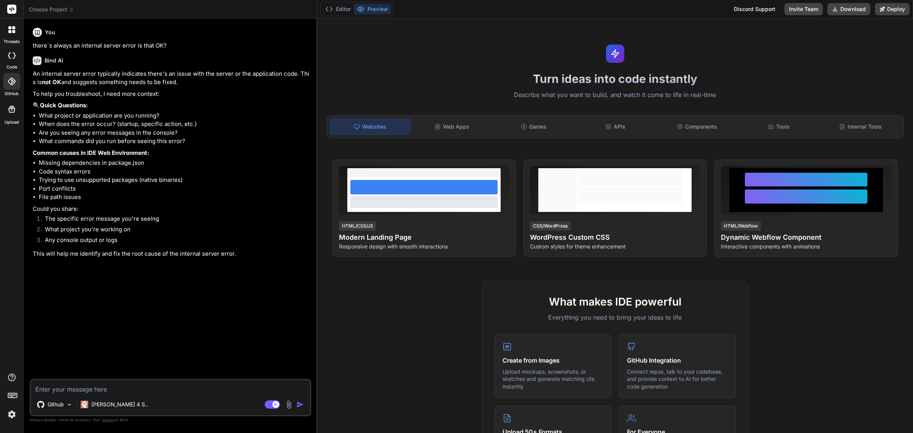
click at [86, 388] on textarea at bounding box center [170, 387] width 279 height 14
type textarea "c"
type textarea "x"
type textarea "ca"
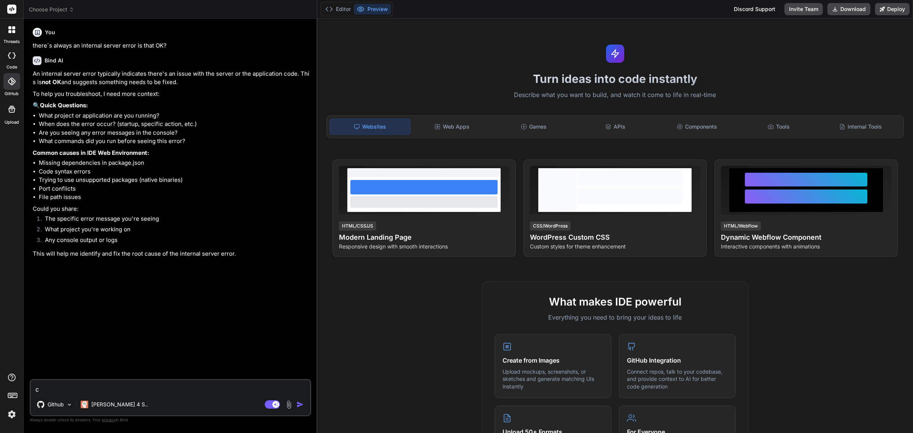
type textarea "x"
type textarea "can"
type textarea "x"
type textarea "can"
type textarea "x"
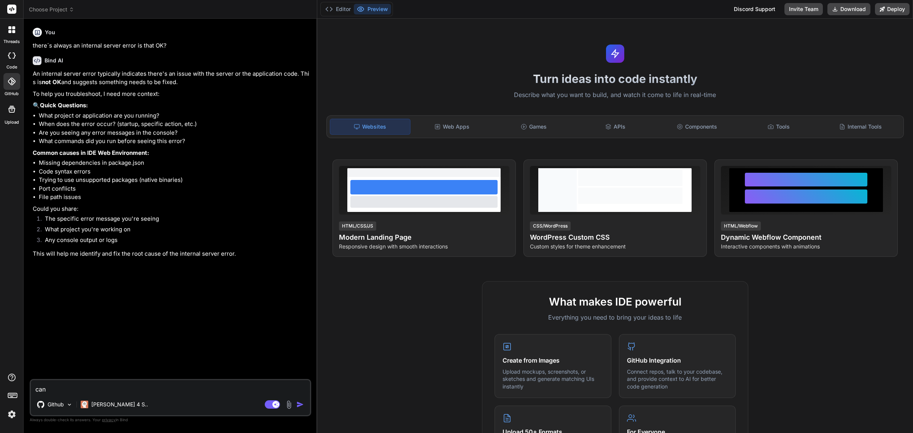
type textarea "can y"
type textarea "x"
type textarea "can yo"
type textarea "x"
type textarea "can you"
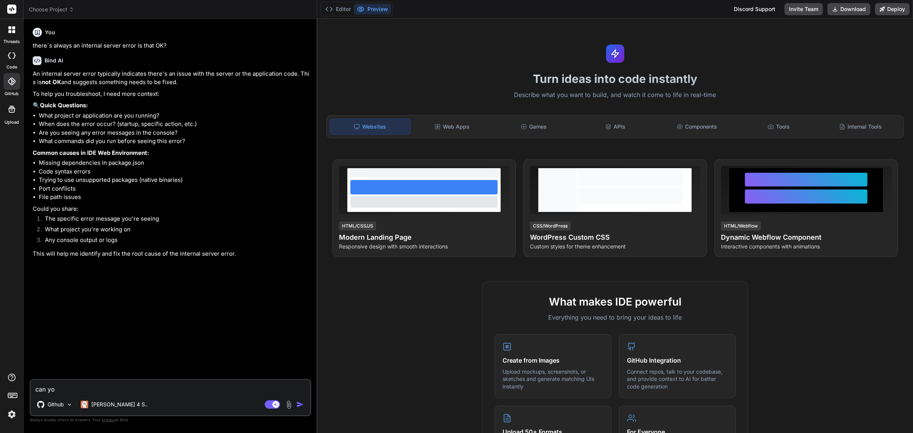
type textarea "x"
type textarea "can you"
type textarea "x"
type textarea "can you s"
type textarea "x"
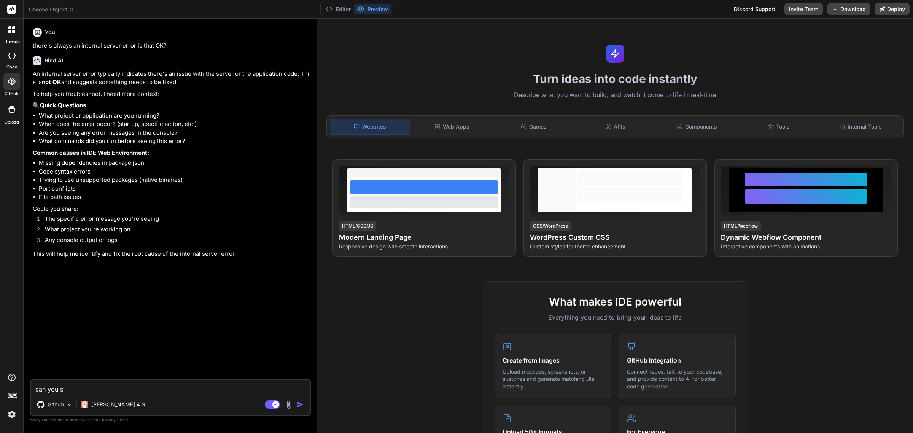
type textarea "can you se"
type textarea "x"
type textarea "can you see"
type textarea "x"
type textarea "can you see"
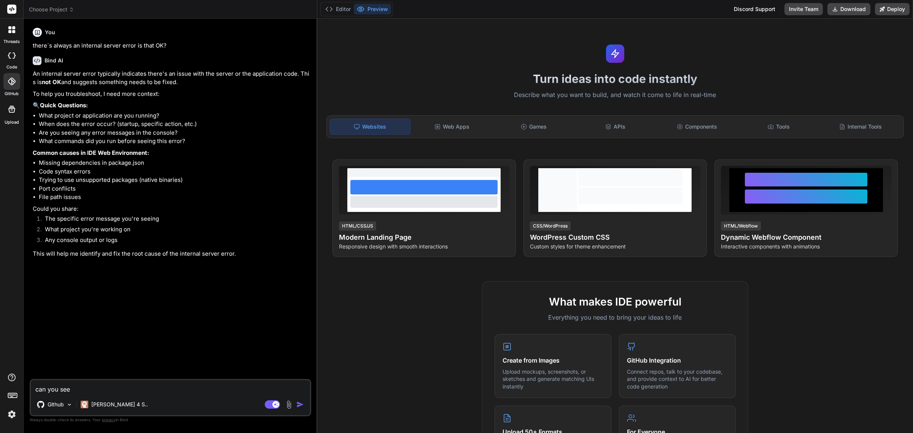
type textarea "x"
type textarea "can you see m"
type textarea "x"
type textarea "can you see my"
type textarea "x"
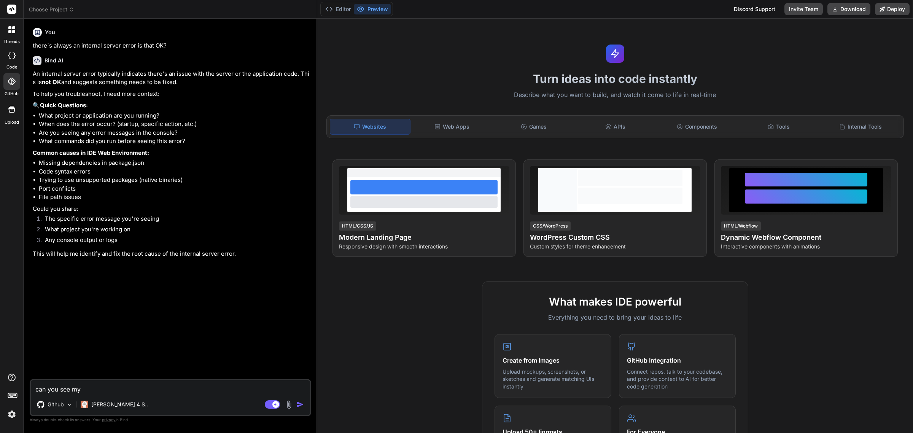
type textarea "can you see my"
type textarea "x"
type textarea "can you see my g"
type textarea "x"
type textarea "can you see my gi"
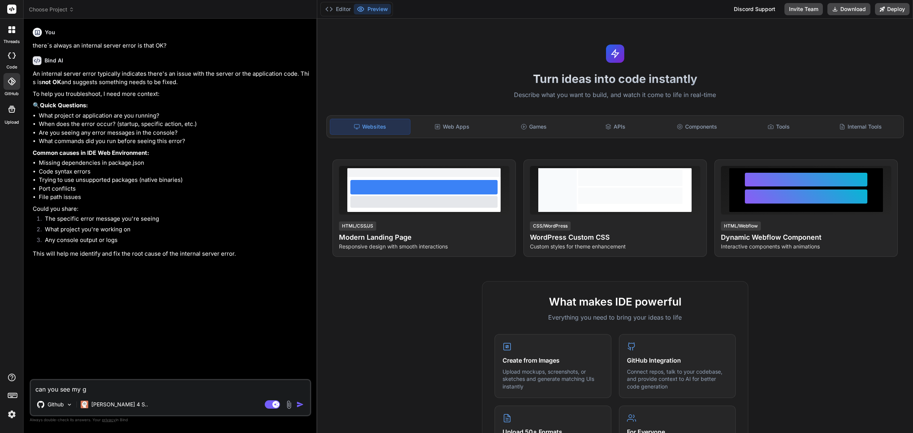
type textarea "x"
type textarea "can you see my git"
type textarea "x"
type textarea "can you see my git"
type textarea "x"
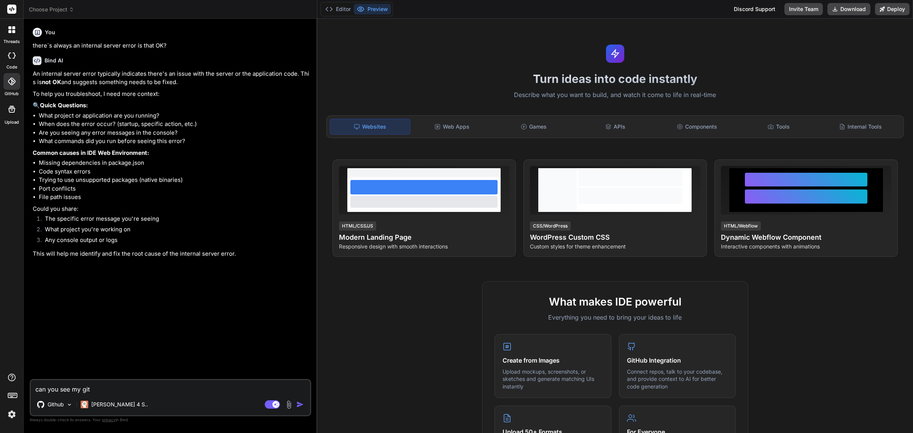
type textarea "can you see my git r"
type textarea "x"
type textarea "can you see my git re"
type textarea "x"
type textarea "can you see my git rep"
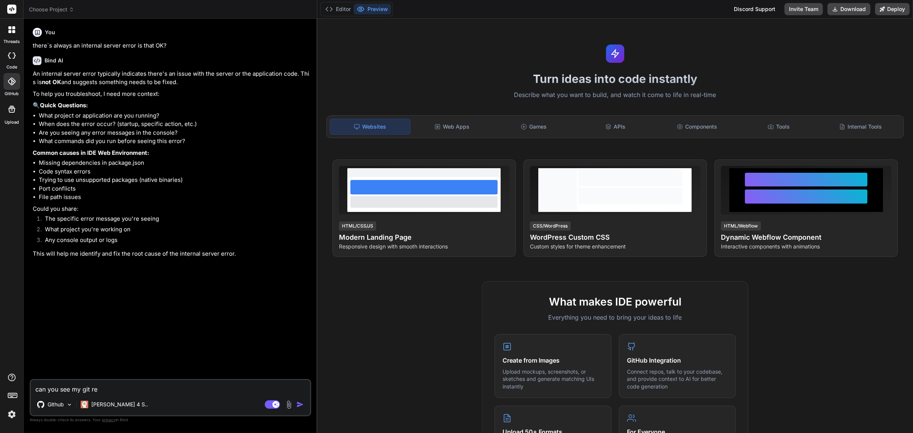
type textarea "x"
type textarea "can you see my git repo"
type textarea "x"
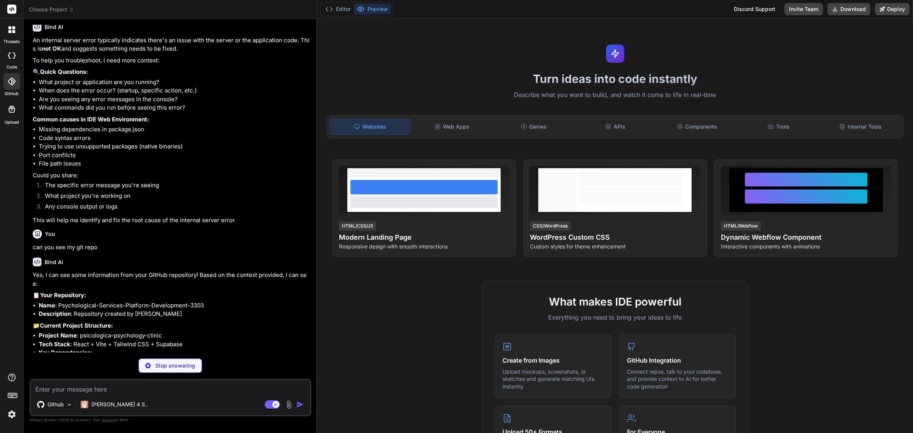
scroll to position [35, 0]
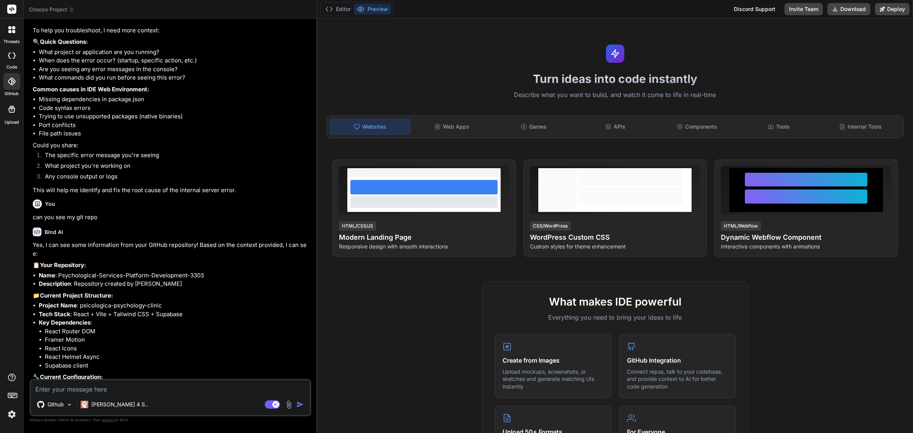
type textarea "x"
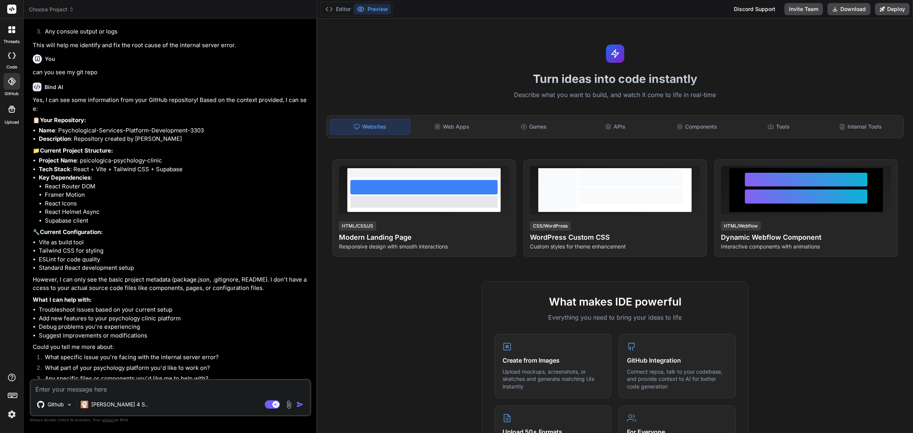
scroll to position [213, 0]
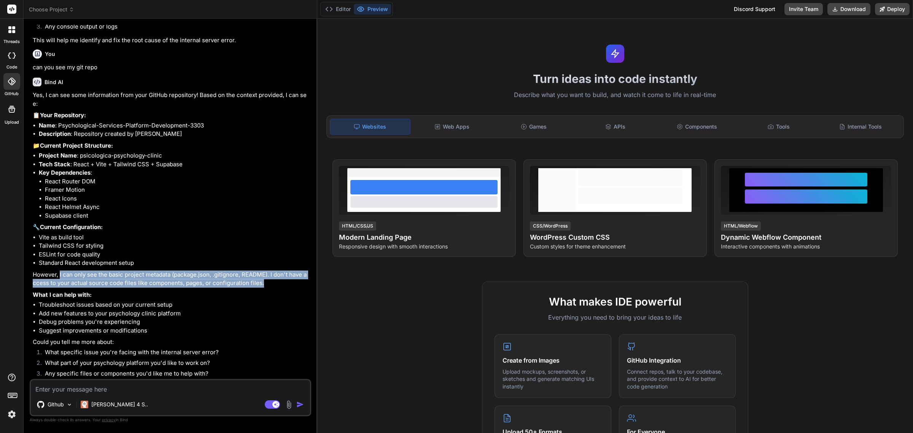
drag, startPoint x: 59, startPoint y: 273, endPoint x: 264, endPoint y: 283, distance: 205.7
click at [264, 283] on p "However, I can only see the basic project metadata (package.json, .gitignore, R…" at bounding box center [171, 278] width 277 height 17
copy p "I can only see the basic project metadata (package.json, .gitignore, README). I…"
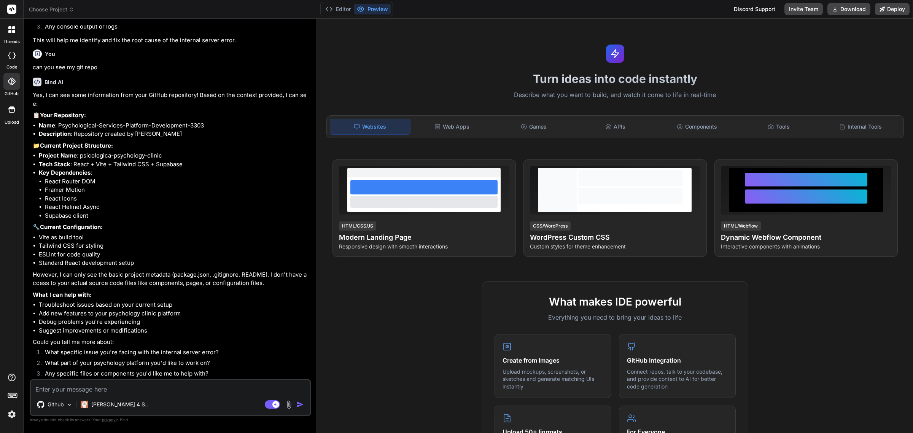
click at [56, 392] on textarea at bounding box center [170, 387] width 279 height 14
paste textarea "I can only see the basic project metadata (package.json, .gitignore, README). I…"
type textarea "I can only see the basic project metadata (package.json, .gitignore, README). I…"
type textarea "x"
type textarea "I can only see the basic project metadata (package.json, .gitignore, README). I…"
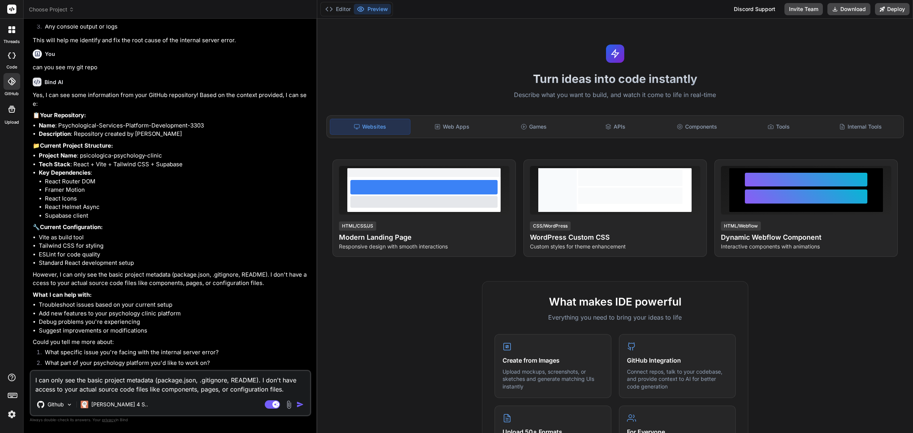
type textarea "x"
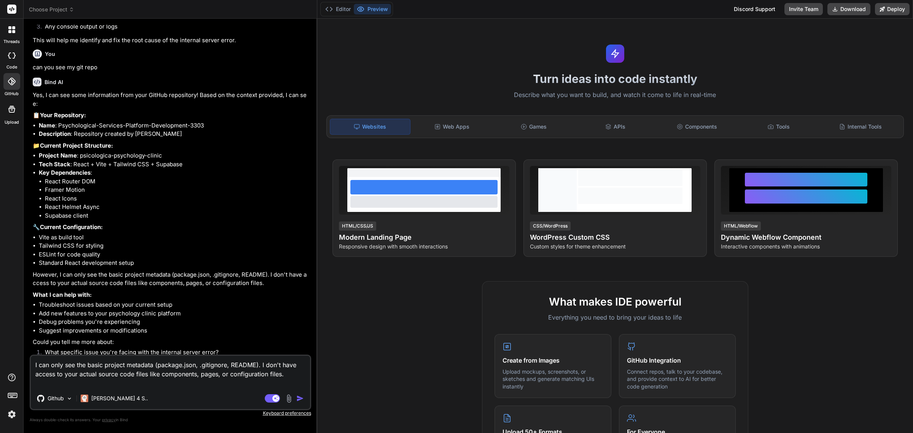
type textarea "I can only see the basic project metadata (package.json, .gitignore, README). I…"
type textarea "x"
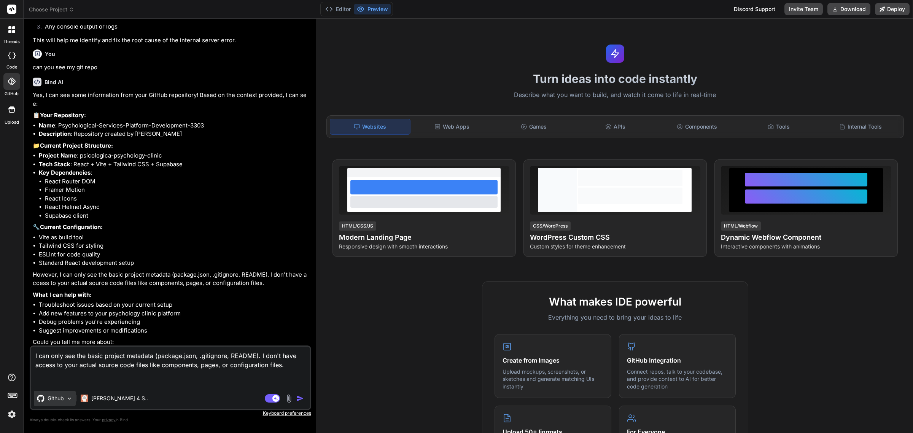
type textarea "I can only see the basic project metadata (package.json, .gitignore, README). I…"
type textarea "x"
type textarea "I can only see the basic project metadata (package.json, .gitignore, README). I…"
type textarea "x"
type textarea "I can only see the basic project metadata (package.json, .gitignore, README). I…"
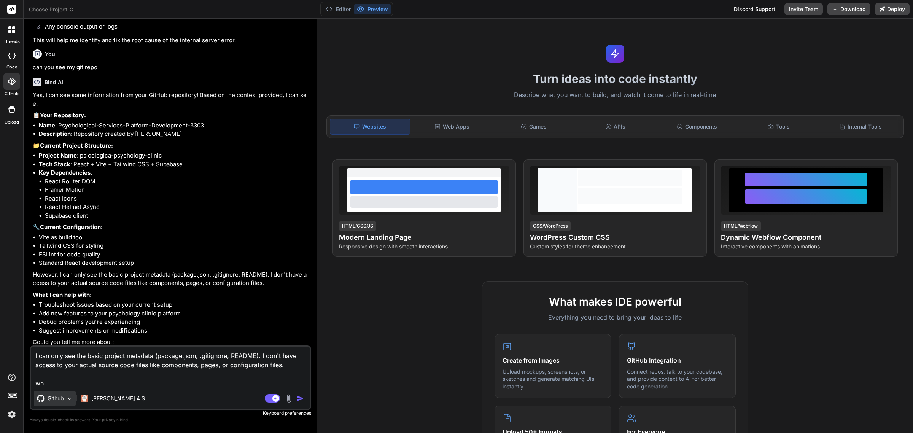
type textarea "x"
type textarea "I can only see the basic project metadata (package.json, .gitignore, README). I…"
type textarea "x"
type textarea "I can only see the basic project metadata (package.json, .gitignore, README). I…"
type textarea "x"
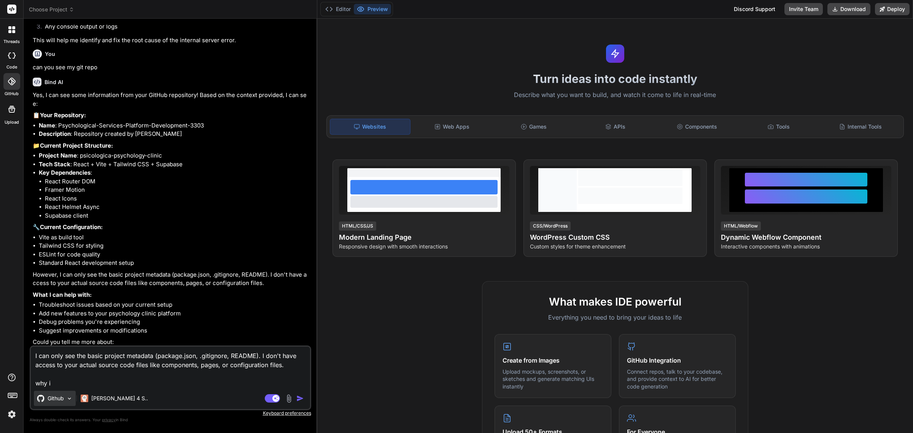
type textarea "I can only see the basic project metadata (package.json, .gitignore, README). I…"
type textarea "x"
type textarea "I can only see the basic project metadata (package.json, .gitignore, README). I…"
type textarea "x"
type textarea "I can only see the basic project metadata (package.json, .gitignore, README). I…"
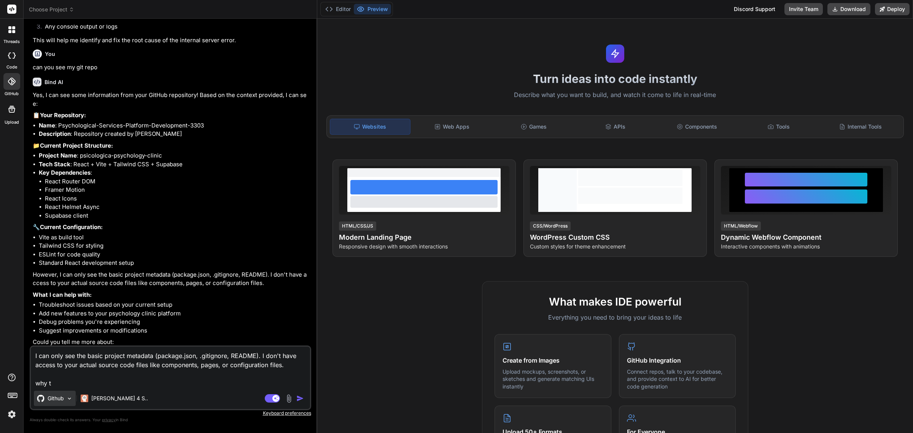
type textarea "x"
type textarea "I can only see the basic project metadata (package.json, .gitignore, README). I…"
type textarea "x"
type textarea "I can only see the basic project metadata (package.json, .gitignore, README). I…"
type textarea "x"
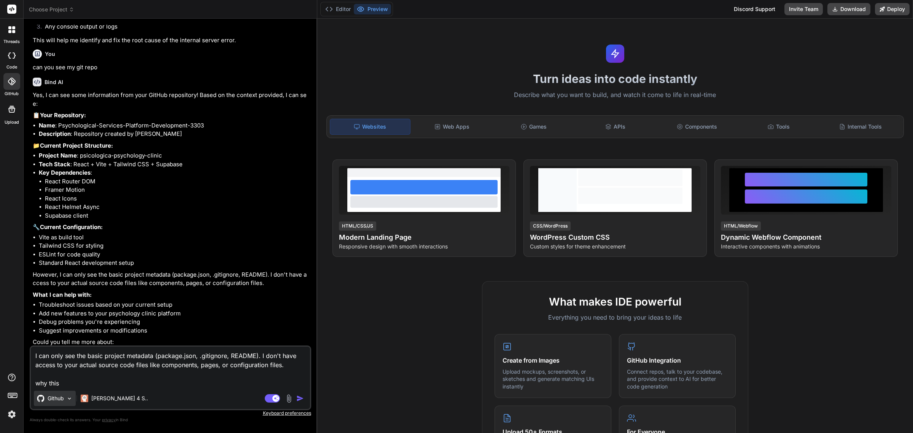
type textarea "I can only see the basic project metadata (package.json, .gitignore, README). I…"
type textarea "x"
type textarea "I can only see the basic project metadata (package.json, .gitignore, README). I…"
type textarea "x"
type textarea "I can only see the basic project metadata (package.json, .gitignore, README). I…"
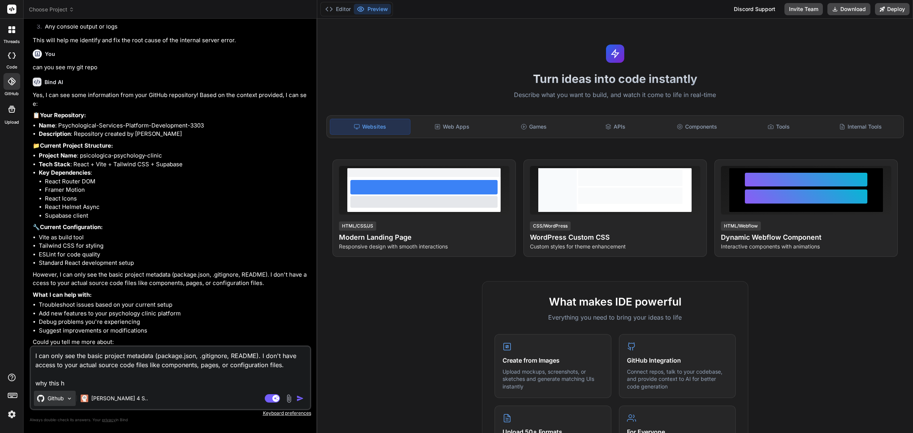
type textarea "x"
type textarea "I can only see the basic project metadata (package.json, .gitignore, README). I…"
type textarea "x"
type textarea "I can only see the basic project metadata (package.json, .gitignore, README). I…"
type textarea "x"
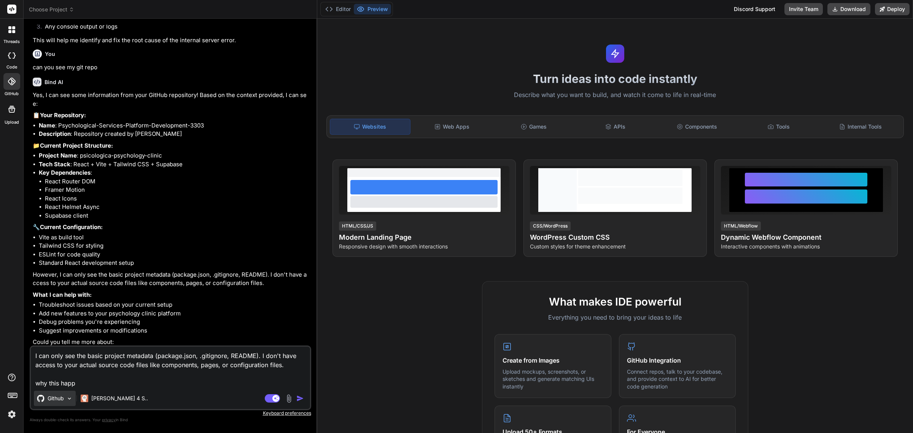
type textarea "I can only see the basic project metadata (package.json, .gitignore, README). I…"
type textarea "x"
type textarea "I can only see the basic project metadata (package.json, .gitignore, README). I…"
type textarea "x"
type textarea "I can only see the basic project metadata (package.json, .gitignore, README). I…"
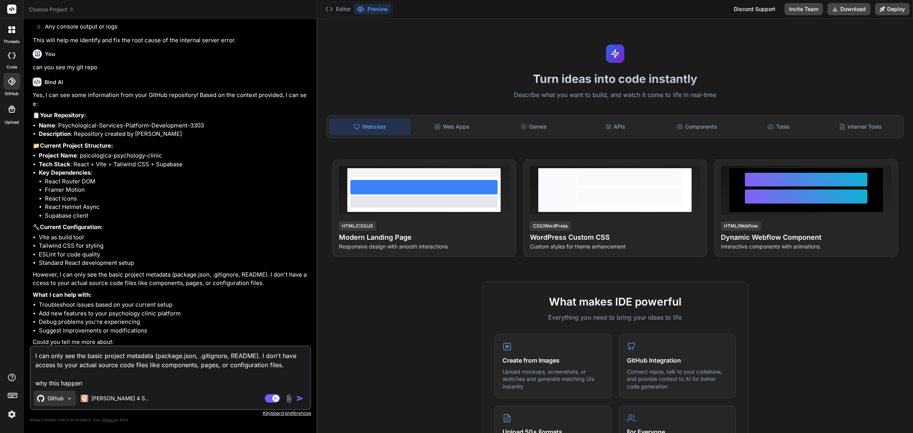
type textarea "x"
type textarea "I can only see the basic project metadata (package.json, .gitignore, README). I…"
type textarea "x"
type textarea "I can only see the basic project metadata (package.json, .gitignore, README). I…"
type textarea "x"
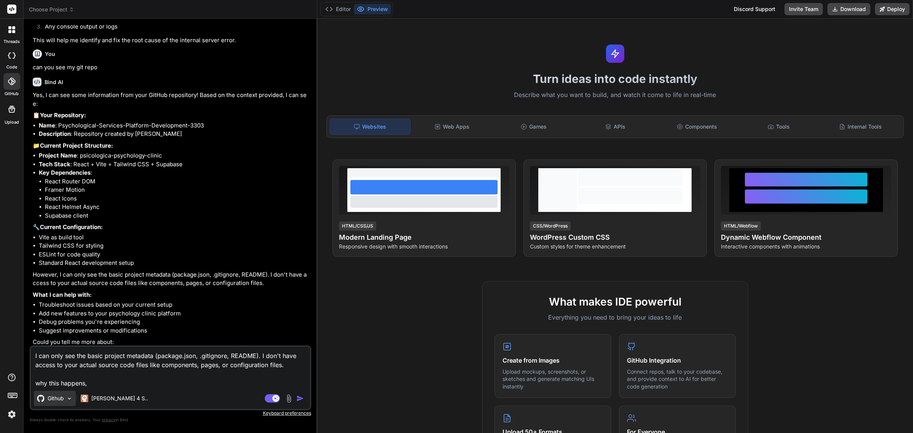
type textarea "I can only see the basic project metadata (package.json, .gitignore, README). I…"
type textarea "x"
type textarea "I can only see the basic project metadata (package.json, .gitignore, README). I…"
type textarea "x"
type textarea "I can only see the basic project metadata (package.json, .gitignore, README). I…"
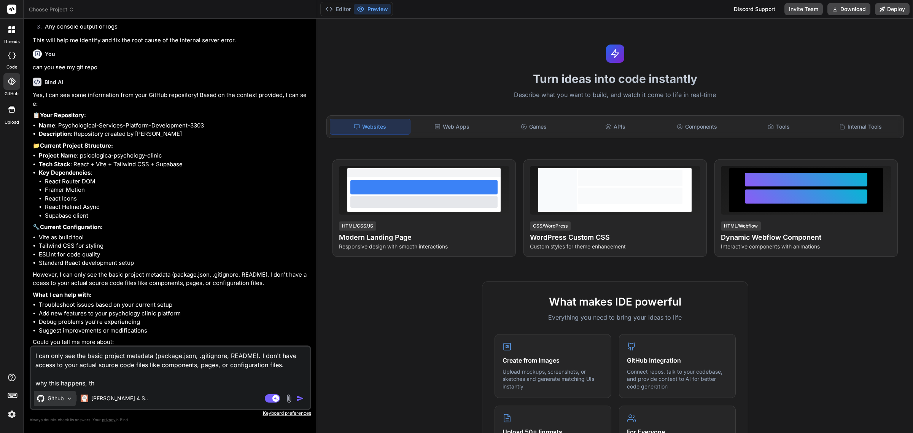
type textarea "x"
type textarea "I can only see the basic project metadata (package.json, .gitignore, README). I…"
type textarea "x"
type textarea "I can only see the basic project metadata (package.json, .gitignore, README). I…"
type textarea "x"
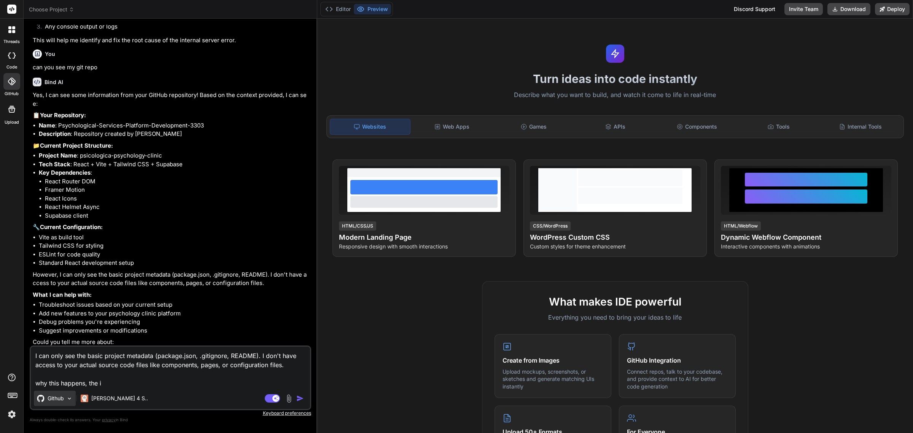
type textarea "I can only see the basic project metadata (package.json, .gitignore, README). I…"
type textarea "x"
type textarea "I can only see the basic project metadata (package.json, .gitignore, README). I…"
type textarea "x"
type textarea "I can only see the basic project metadata (package.json, .gitignore, README). I…"
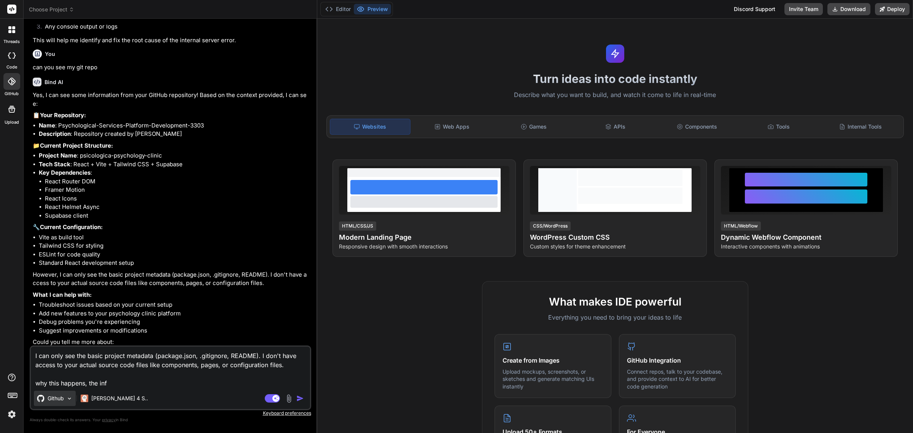
type textarea "x"
type textarea "I can only see the basic project metadata (package.json, .gitignore, README). I…"
type textarea "x"
type textarea "I can only see the basic project metadata (package.json, .gitignore, README). I…"
type textarea "x"
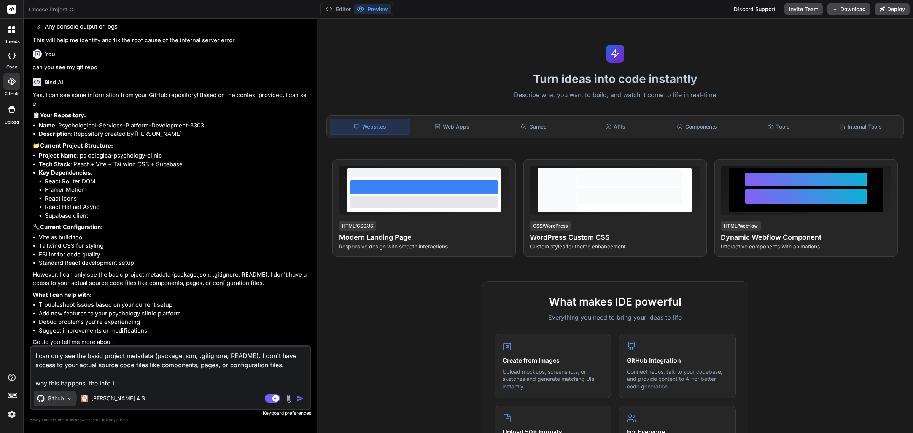
type textarea "I can only see the basic project metadata (package.json, .gitignore, README). I…"
type textarea "x"
type textarea "I can only see the basic project metadata (package.json, .gitignore, README). I…"
type textarea "x"
type textarea "I can only see the basic project metadata (package.json, .gitignore, README). I…"
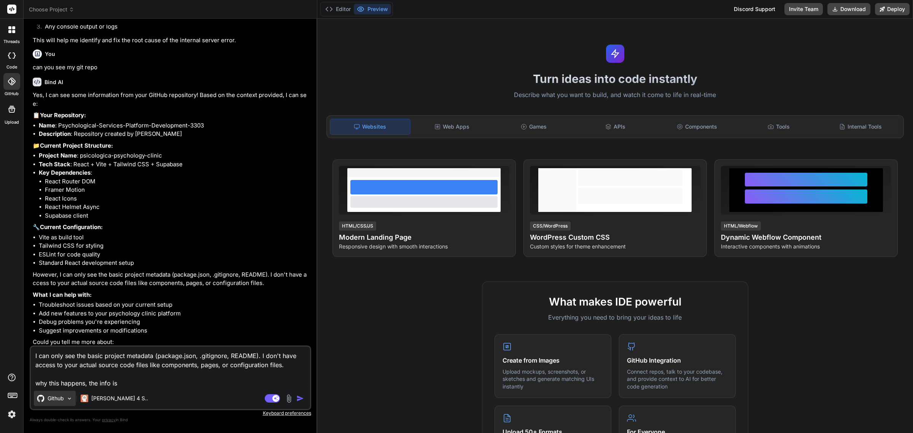
type textarea "x"
type textarea "I can only see the basic project metadata (package.json, .gitignore, README). I…"
type textarea "x"
type textarea "I can only see the basic project metadata (package.json, .gitignore, README). I…"
type textarea "x"
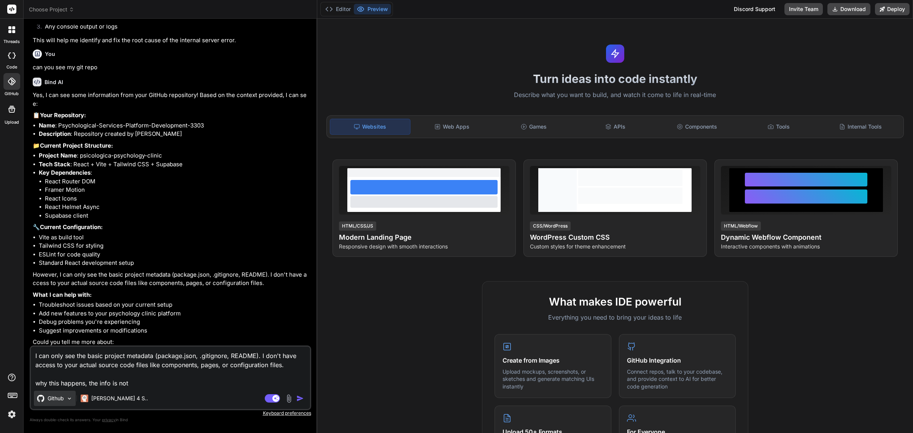
type textarea "I can only see the basic project metadata (package.json, .gitignore, README). I…"
type textarea "x"
type textarea "I can only see the basic project metadata (package.json, .gitignore, README). I…"
type textarea "x"
type textarea "I can only see the basic project metadata (package.json, .gitignore, README). I…"
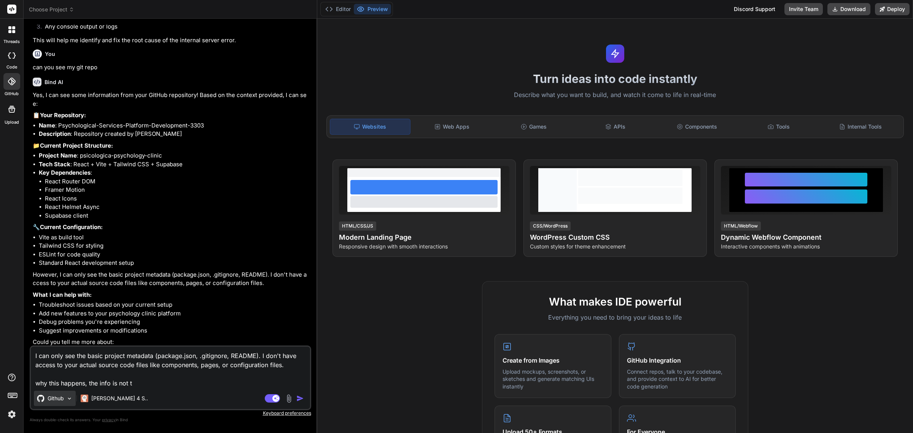
type textarea "x"
type textarea "I can only see the basic project metadata (package.json, .gitignore, README). I…"
type textarea "x"
type textarea "I can only see the basic project metadata (package.json, .gitignore, README). I…"
type textarea "x"
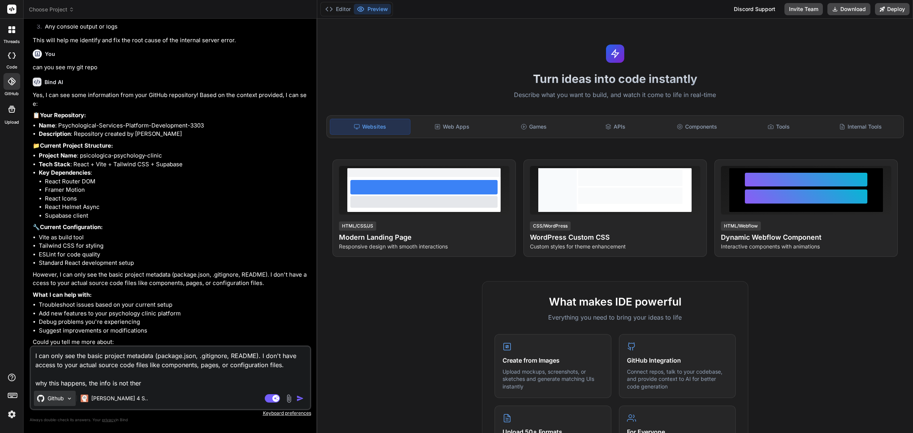
type textarea "I can only see the basic project metadata (package.json, .gitignore, README). I…"
type textarea "x"
type textarea "I can only see the basic project metadata (package.json, .gitignore, README). I…"
type textarea "x"
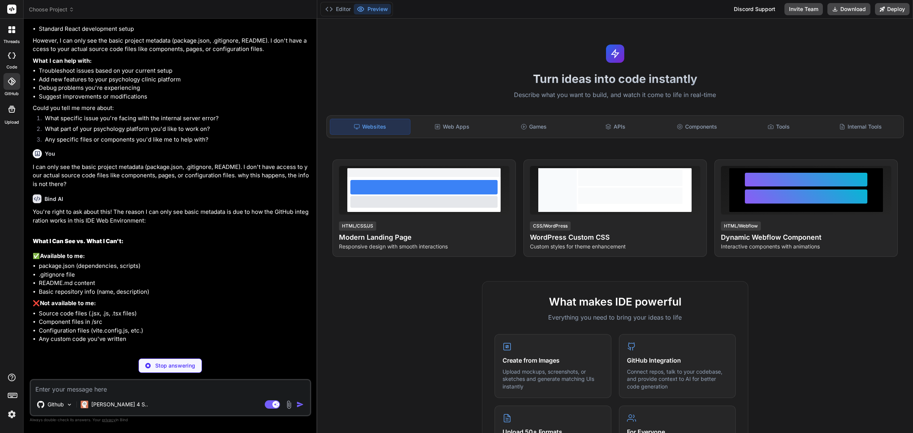
scroll to position [452, 0]
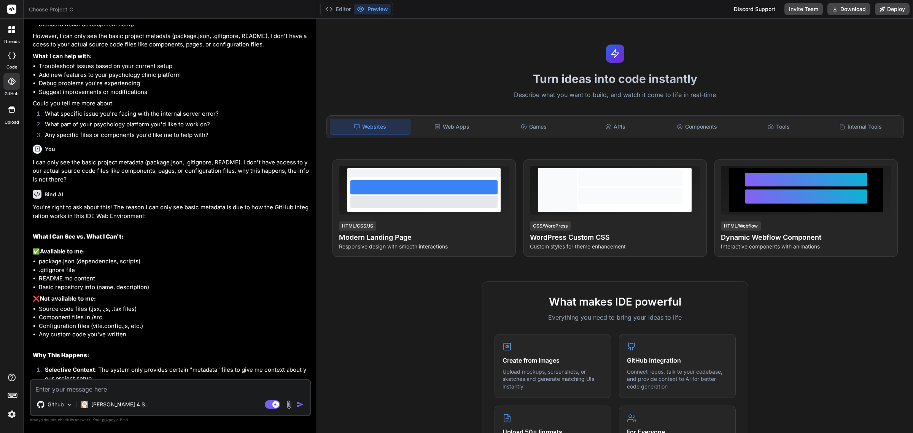
type textarea "x"
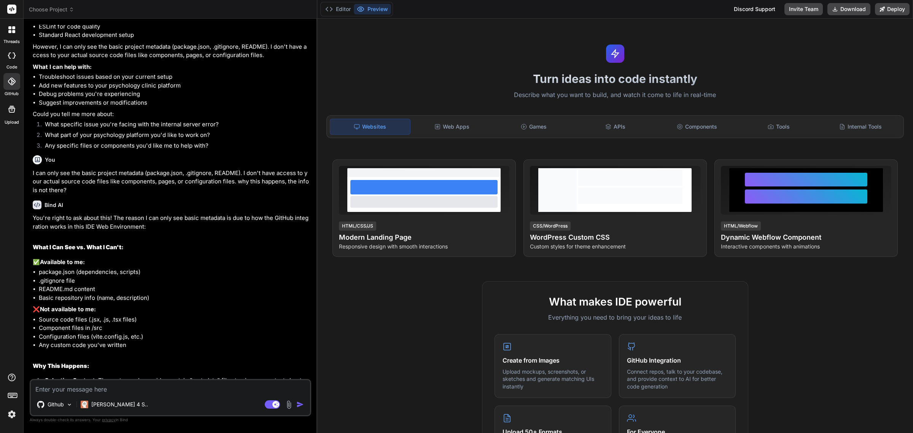
scroll to position [406, 0]
